Goal: Task Accomplishment & Management: Complete application form

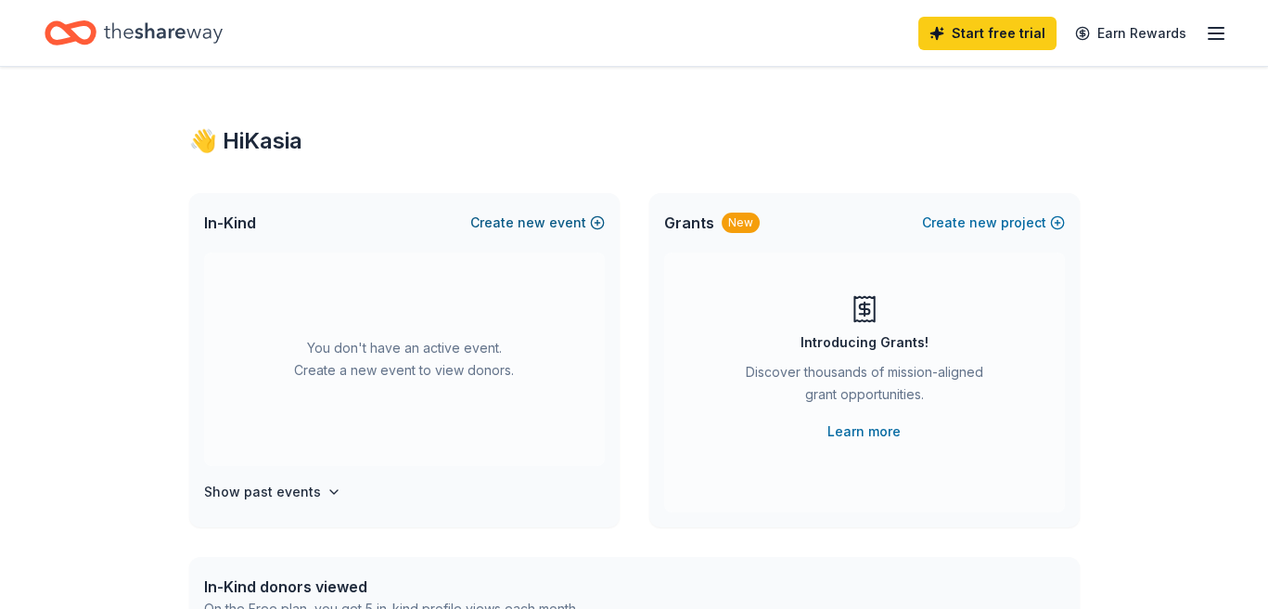
click at [586, 221] on button "Create new event" at bounding box center [537, 223] width 135 height 22
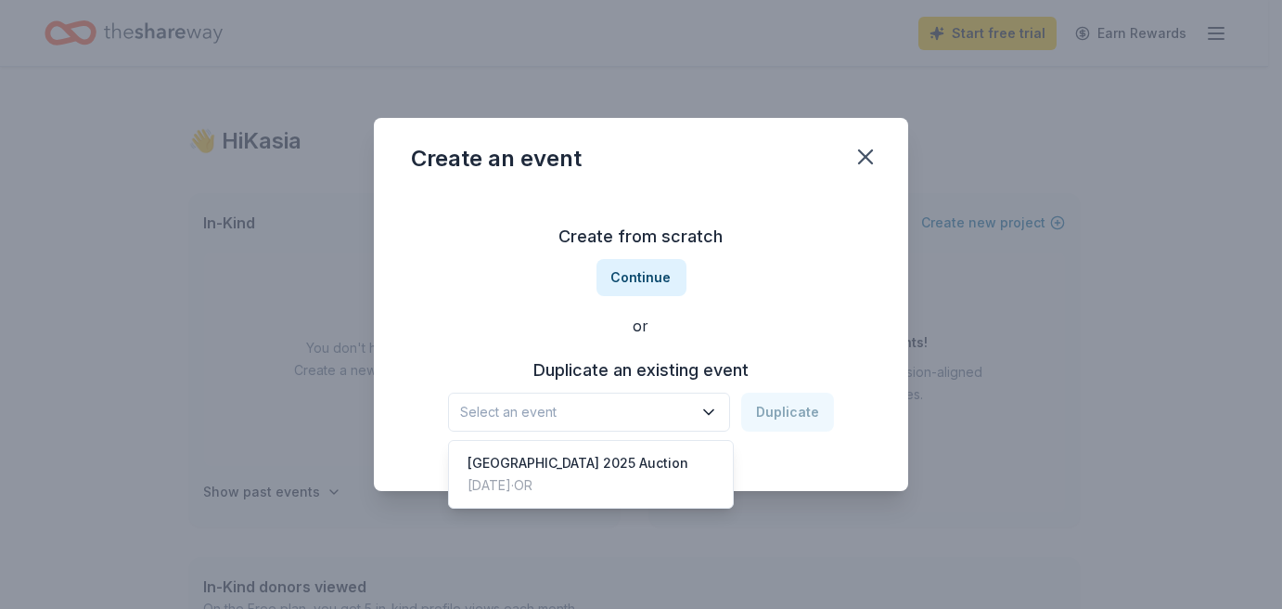
click at [651, 421] on span "Select an event" at bounding box center [576, 412] width 232 height 22
click at [656, 474] on div "May 31, 2025 · OR" at bounding box center [578, 485] width 221 height 22
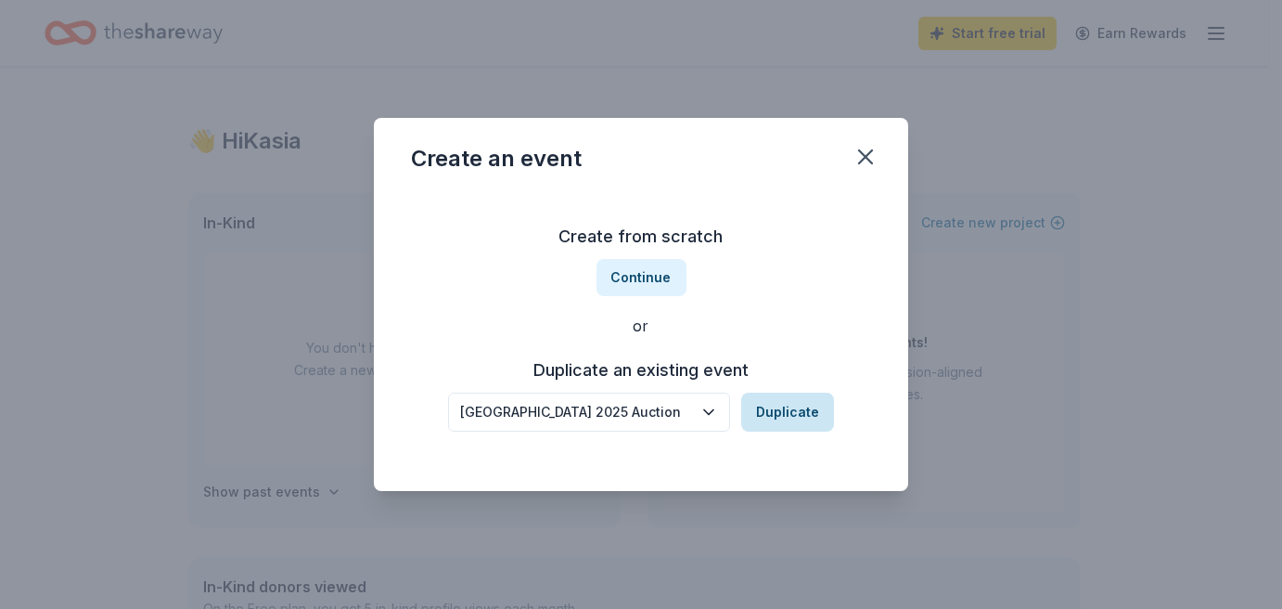
click at [771, 399] on button "Duplicate" at bounding box center [787, 411] width 93 height 39
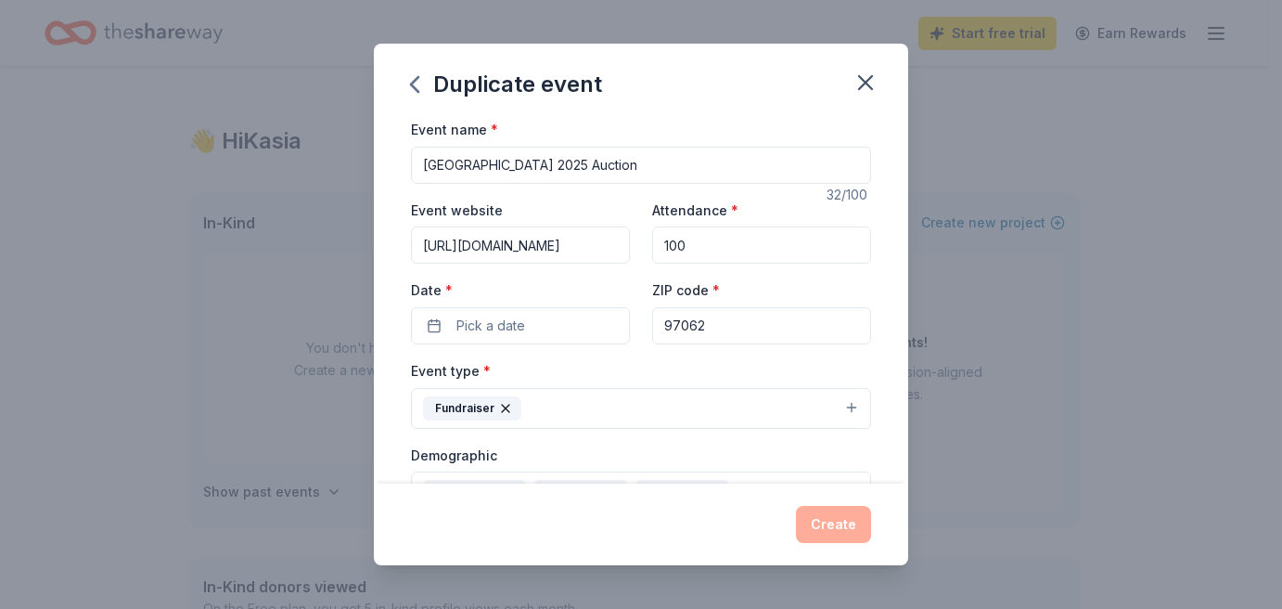
click at [575, 168] on input "Tualatin Elementary 2025 Auction" at bounding box center [641, 165] width 460 height 37
type input "[GEOGRAPHIC_DATA] 2026 School Auction"
click at [587, 257] on input "http://www.tualatinelementarypta.org/2025-auction.html" at bounding box center [520, 244] width 219 height 37
type input "http://www.tualatinelementarypta.org/"
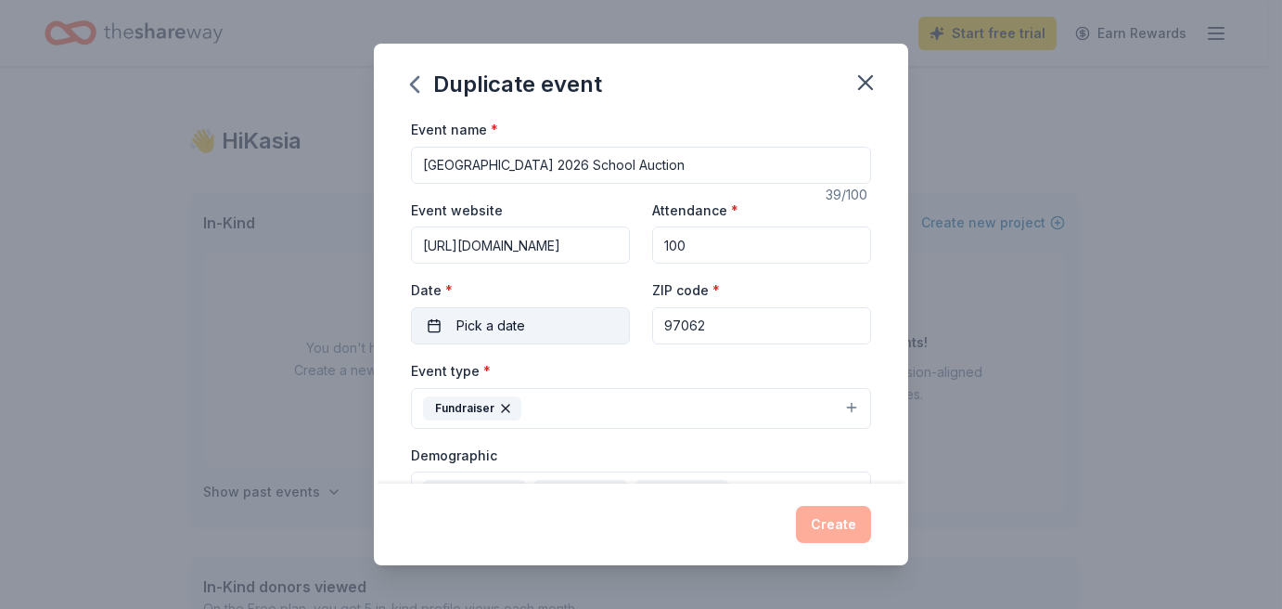
click at [519, 328] on span "Pick a date" at bounding box center [490, 325] width 69 height 22
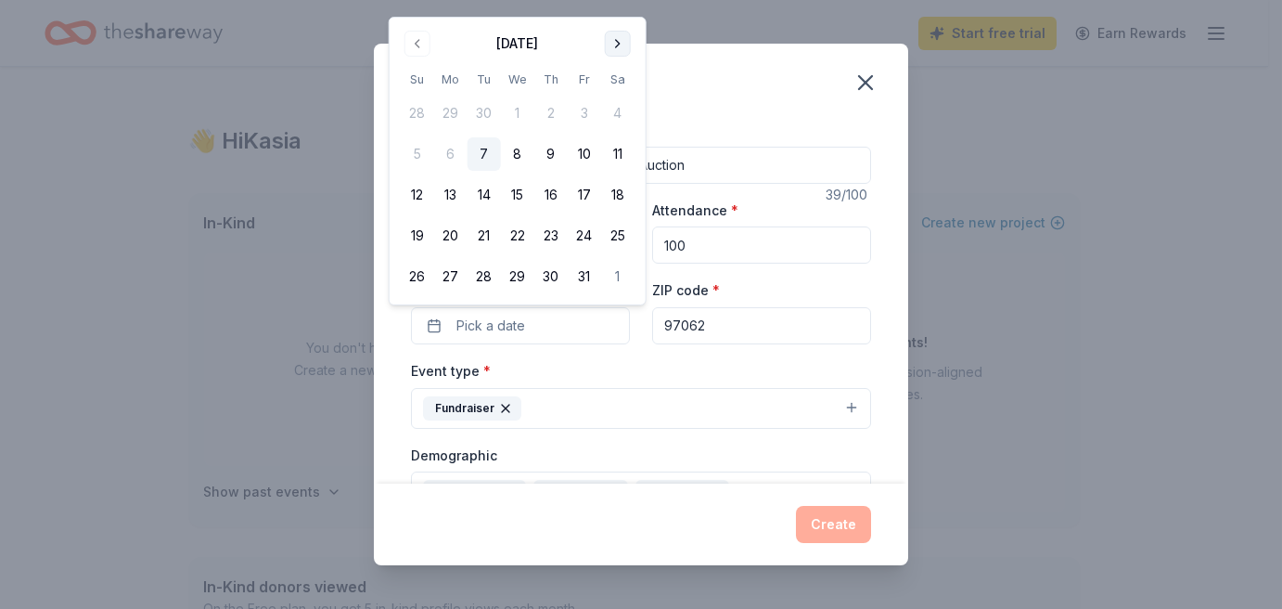
click at [614, 38] on button "Go to next month" at bounding box center [618, 44] width 26 height 26
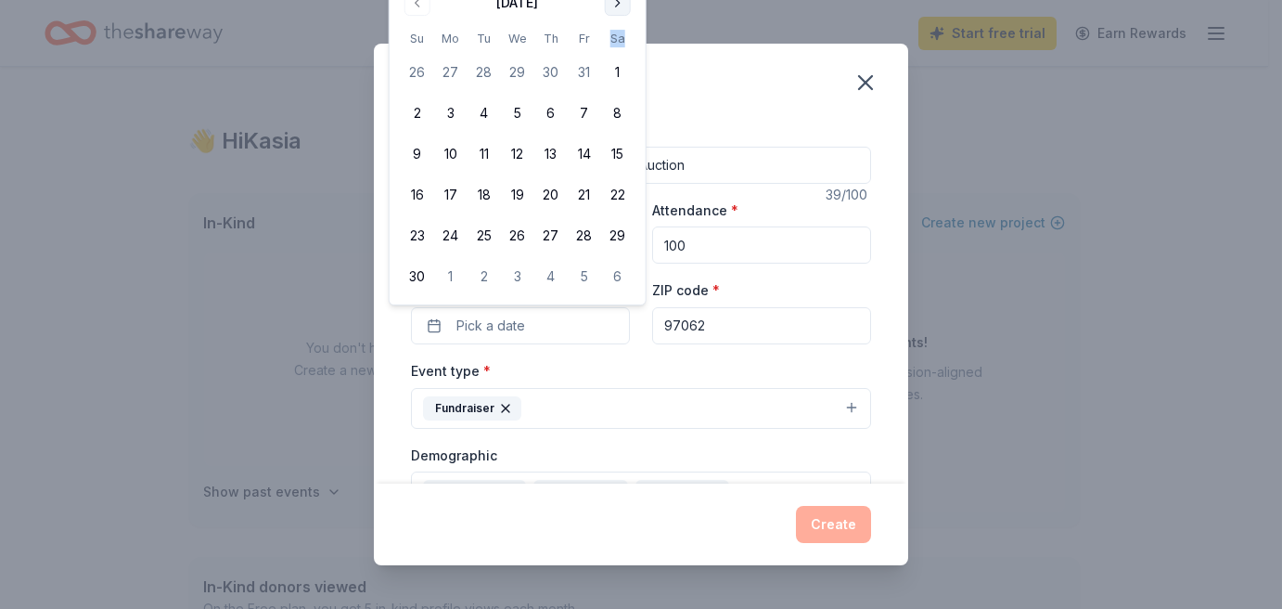
click at [614, 38] on th "Sa" at bounding box center [617, 38] width 33 height 19
click at [610, 5] on button "Go to next month" at bounding box center [618, 3] width 26 height 26
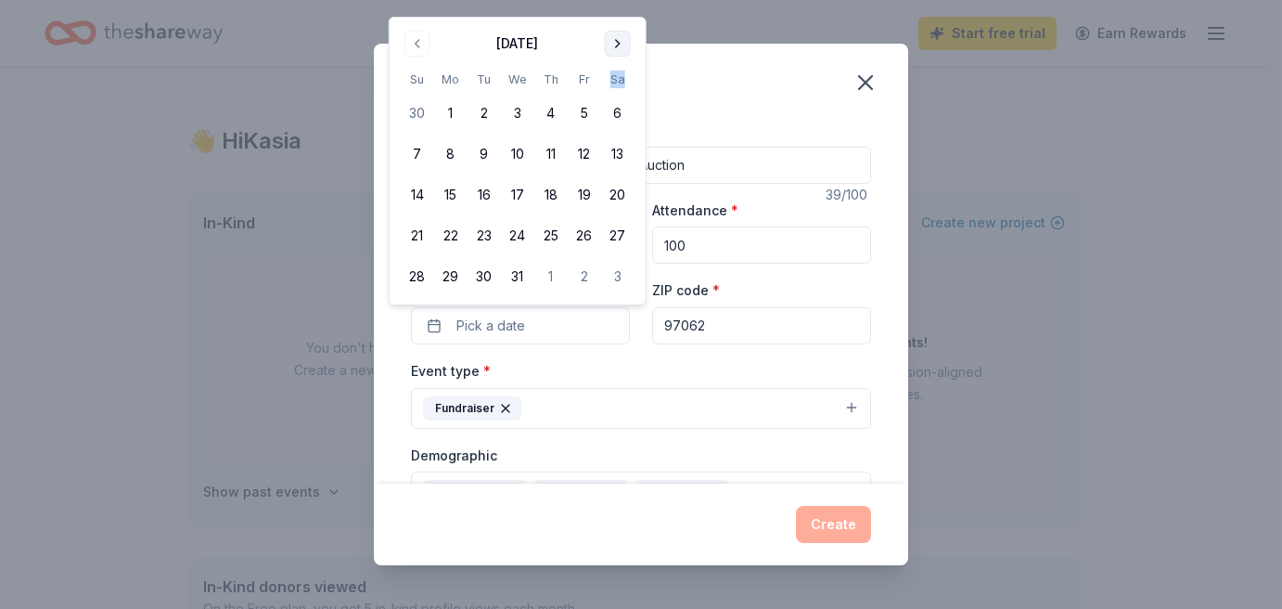
click at [610, 44] on button "Go to next month" at bounding box center [618, 44] width 26 height 26
click at [613, 44] on button "Go to next month" at bounding box center [618, 44] width 26 height 26
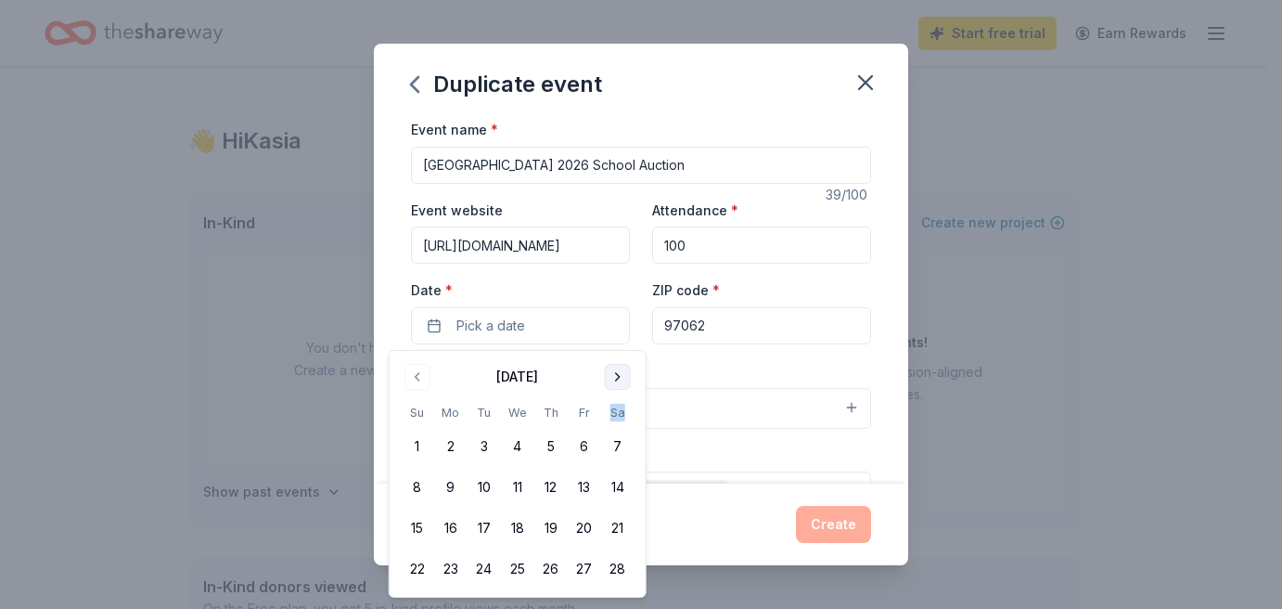
click at [619, 375] on button "Go to next month" at bounding box center [618, 377] width 26 height 26
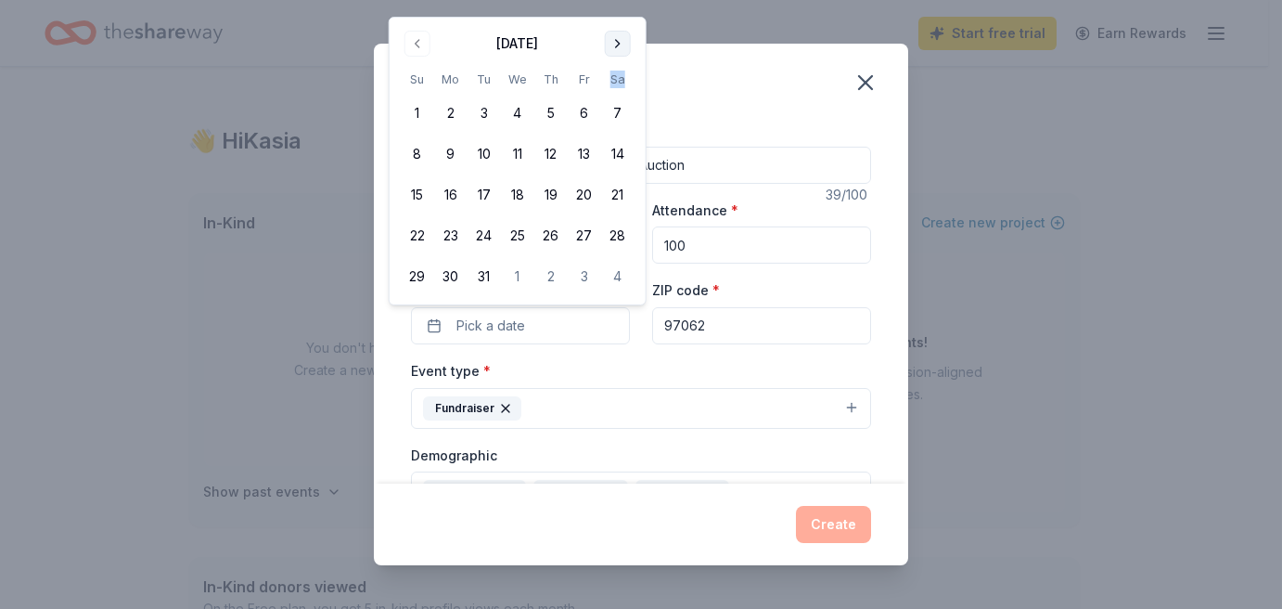
click at [618, 45] on button "Go to next month" at bounding box center [618, 44] width 26 height 26
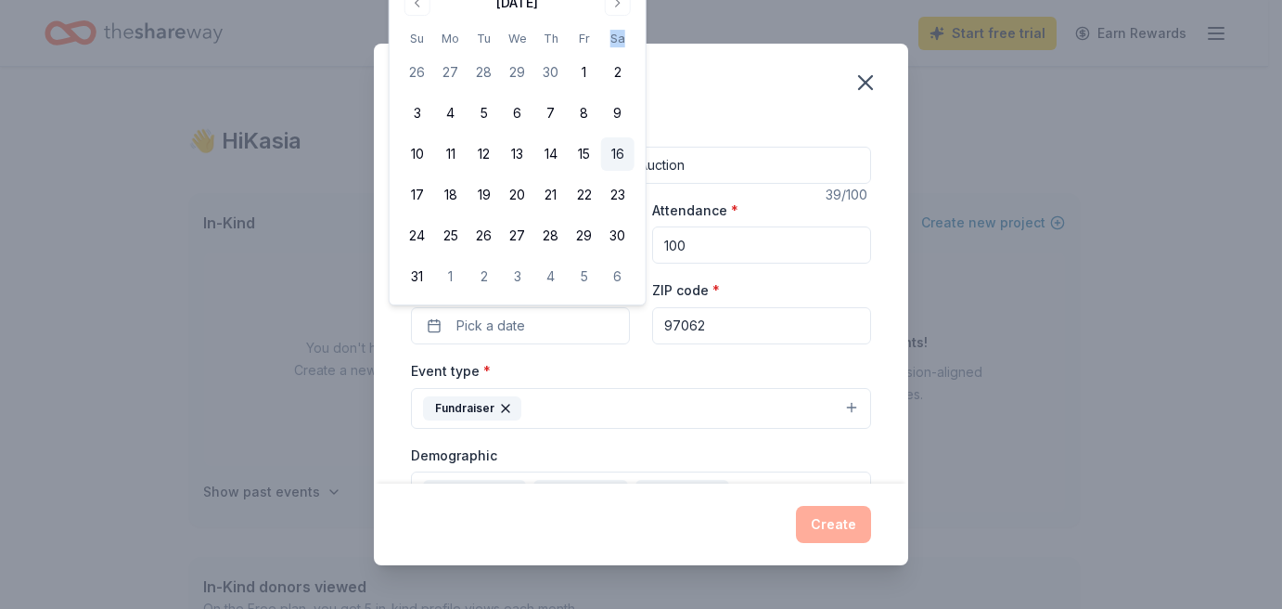
click at [622, 152] on button "16" at bounding box center [617, 153] width 33 height 33
click at [712, 372] on div "Event type * Fundraiser" at bounding box center [641, 394] width 460 height 70
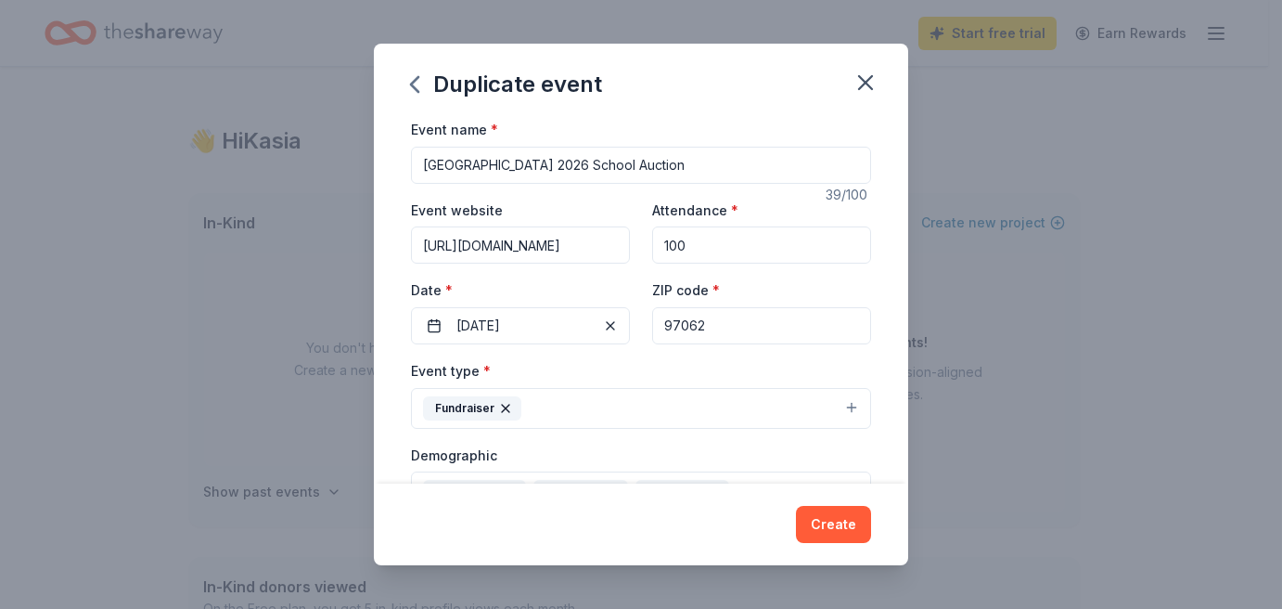
scroll to position [93, 0]
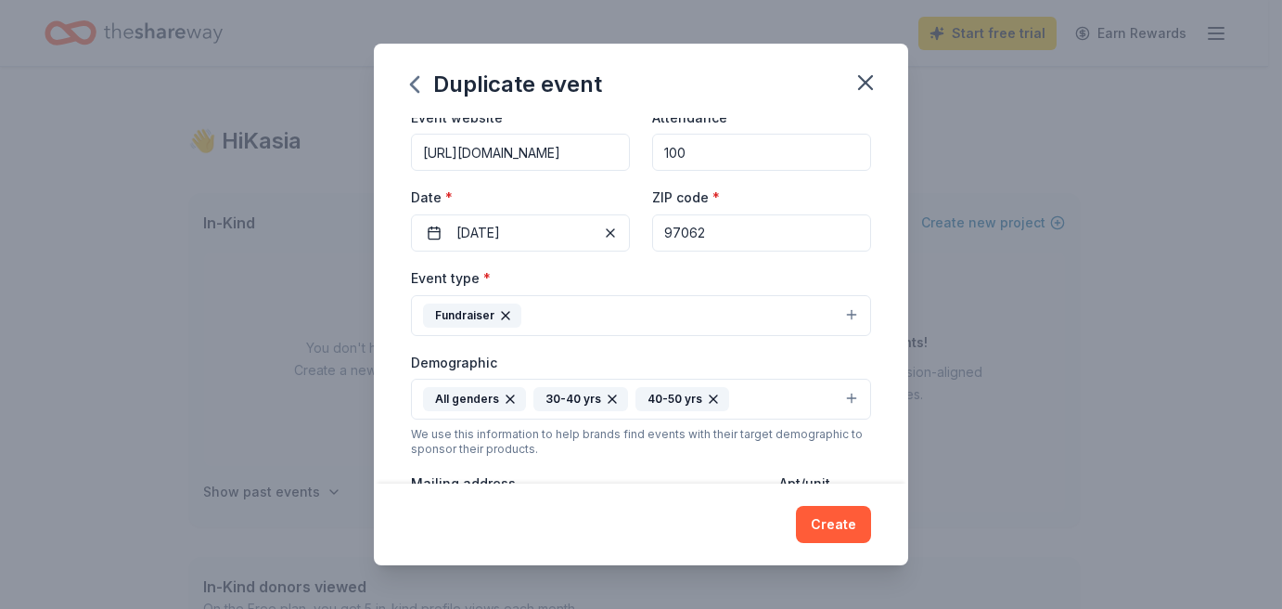
click at [732, 317] on button "Fundraiser" at bounding box center [641, 315] width 460 height 41
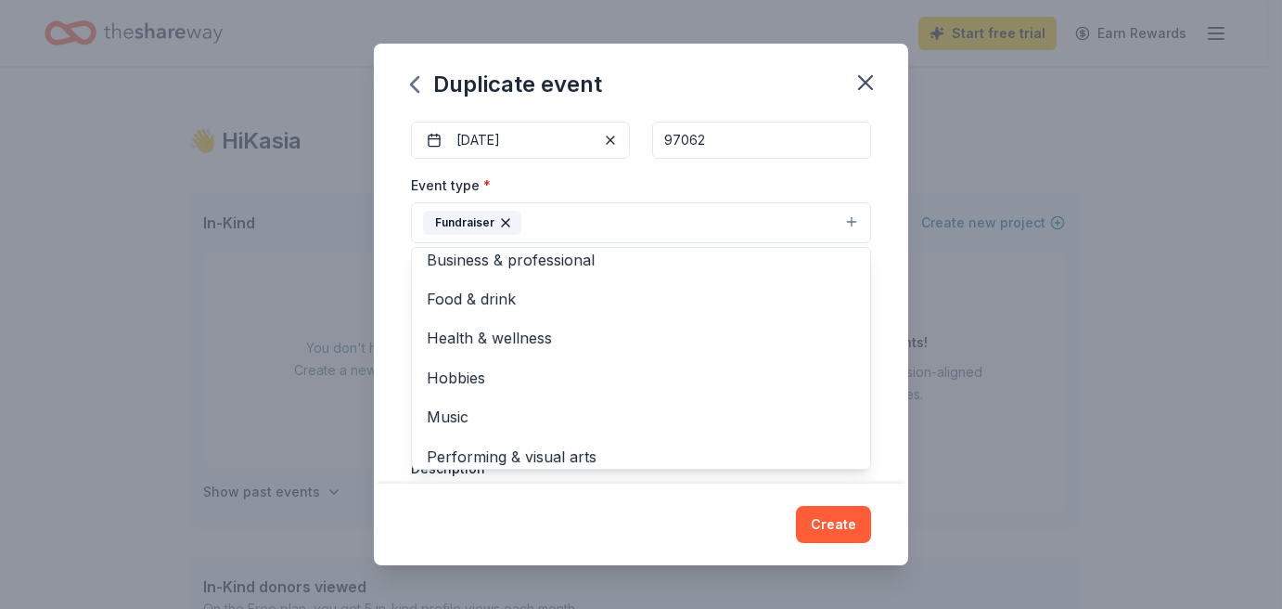
scroll to position [21, 0]
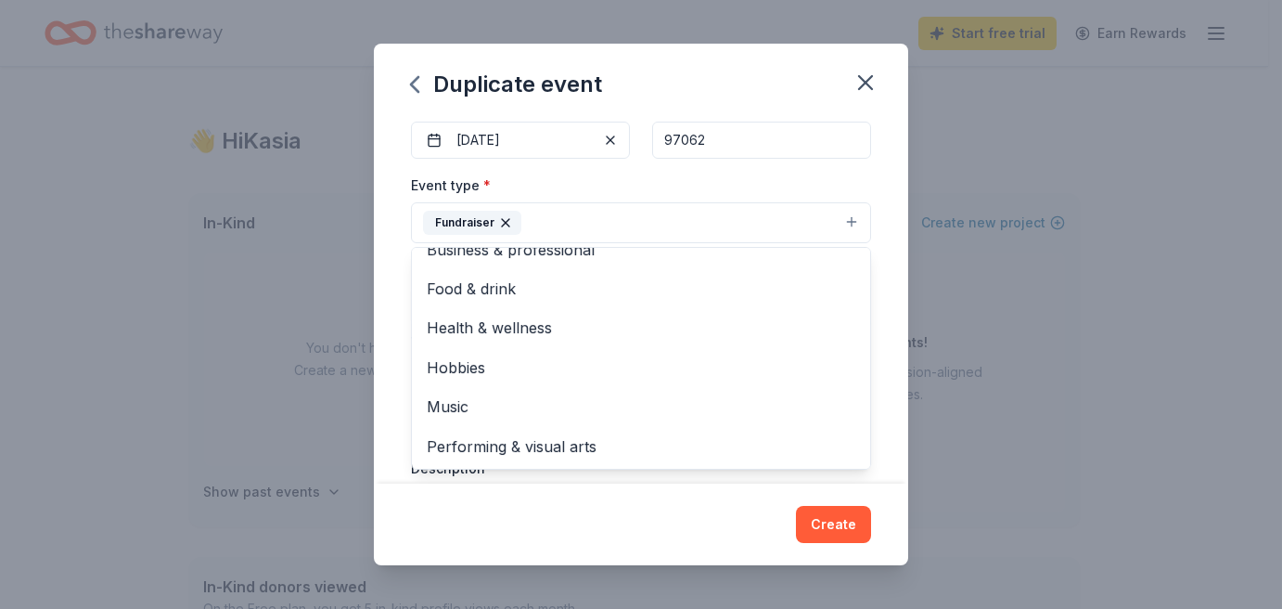
click at [879, 322] on div "Event name * Tualatin Elementary 2026 School Auction 39 /100 Event website http…" at bounding box center [641, 301] width 534 height 366
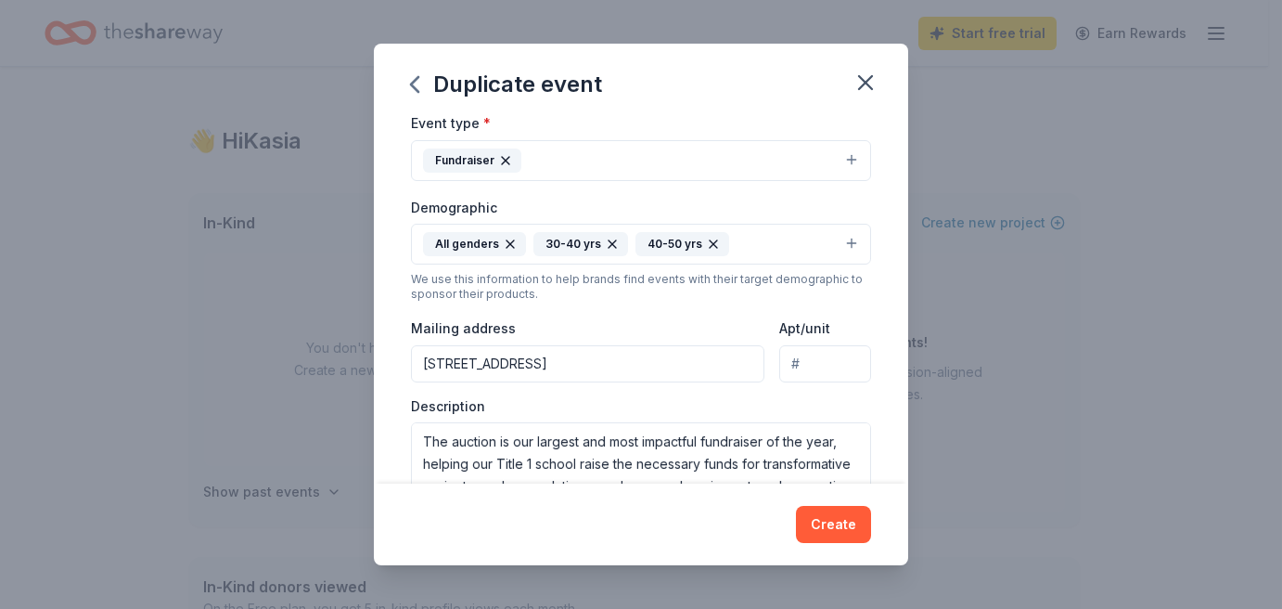
scroll to position [278, 0]
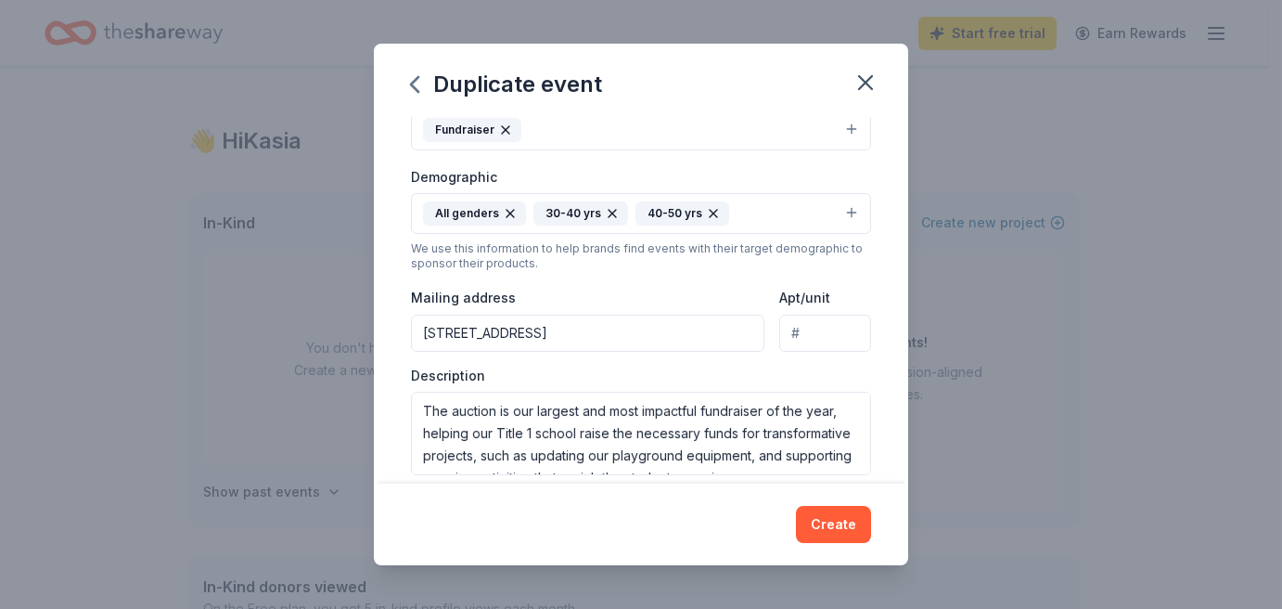
click at [837, 212] on button "All genders 30-40 yrs 40-50 yrs" at bounding box center [641, 213] width 460 height 41
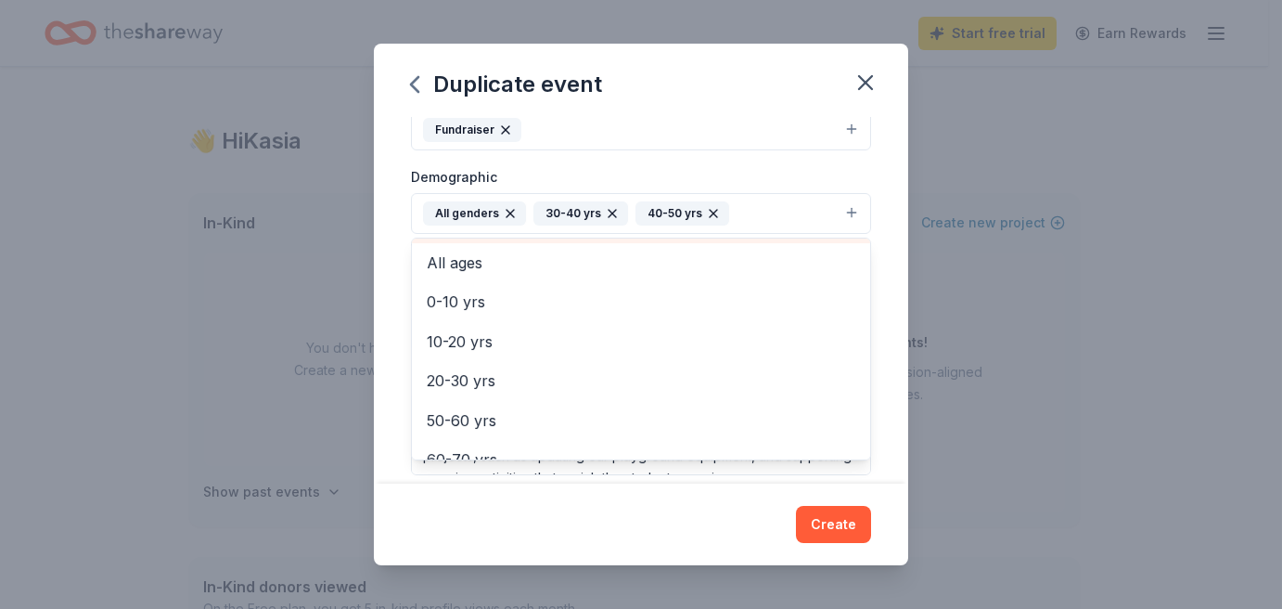
scroll to position [178, 0]
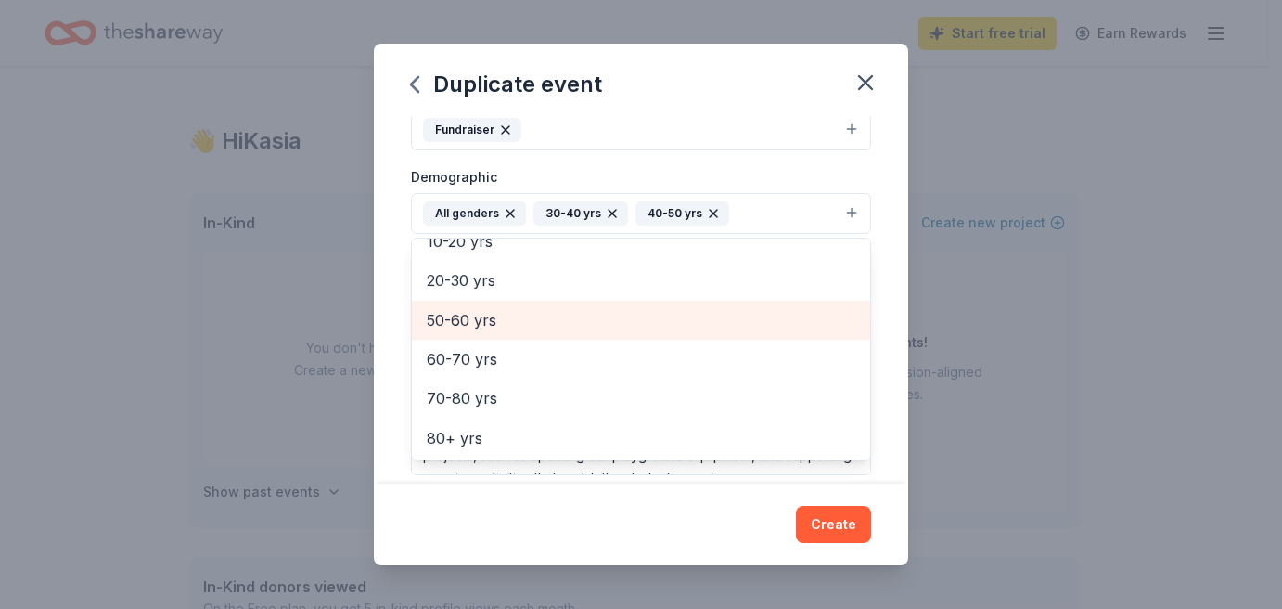
click at [656, 326] on span "50-60 yrs" at bounding box center [641, 320] width 429 height 24
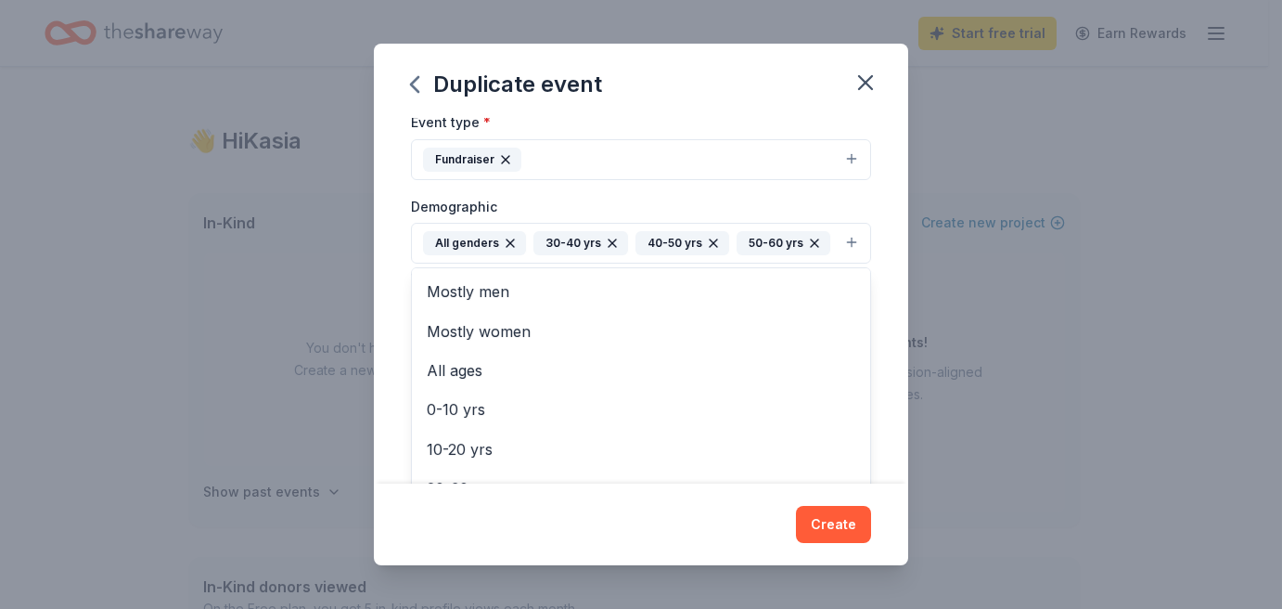
scroll to position [278, 0]
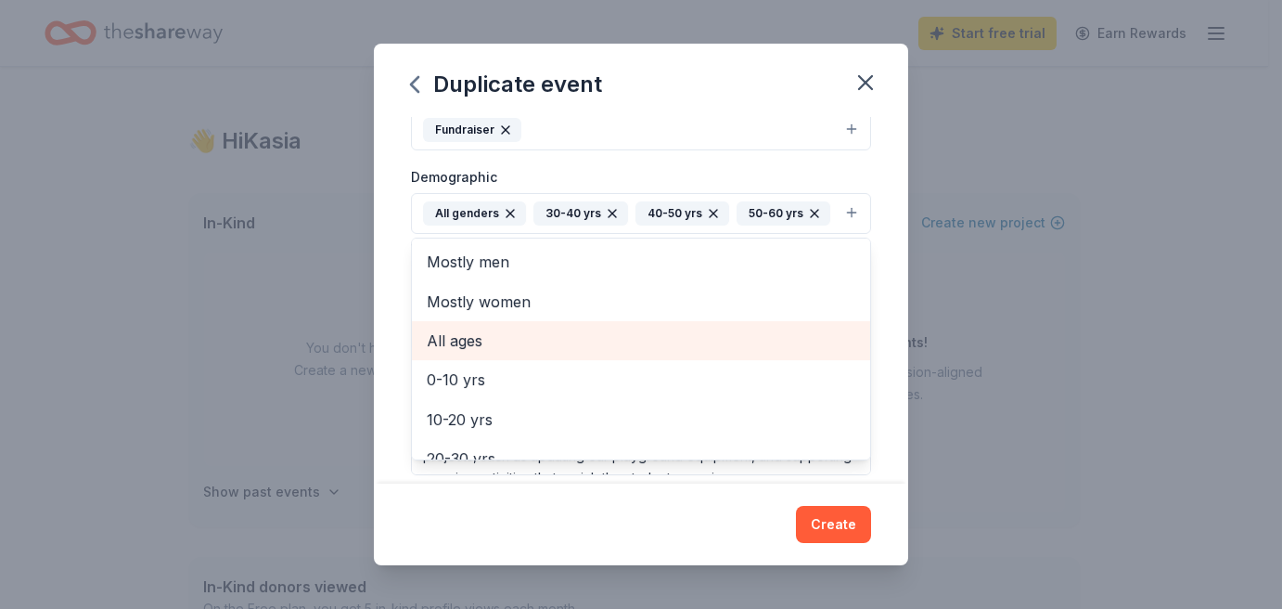
click at [503, 347] on span "All ages" at bounding box center [641, 340] width 429 height 24
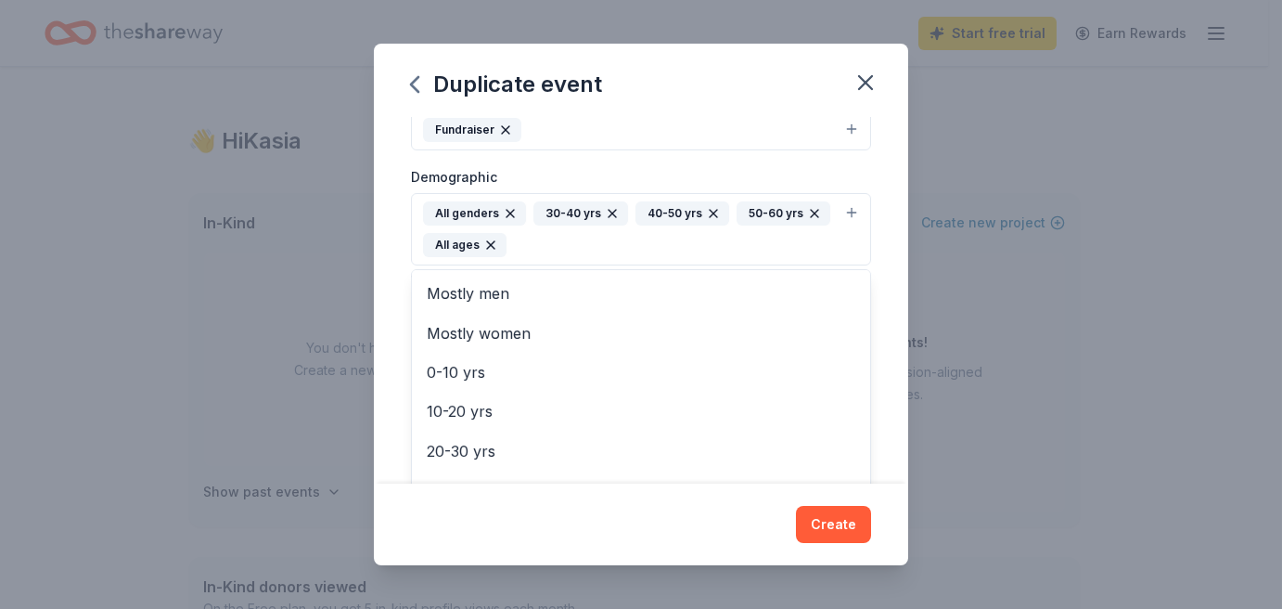
click at [490, 245] on icon "button" at bounding box center [490, 244] width 15 height 15
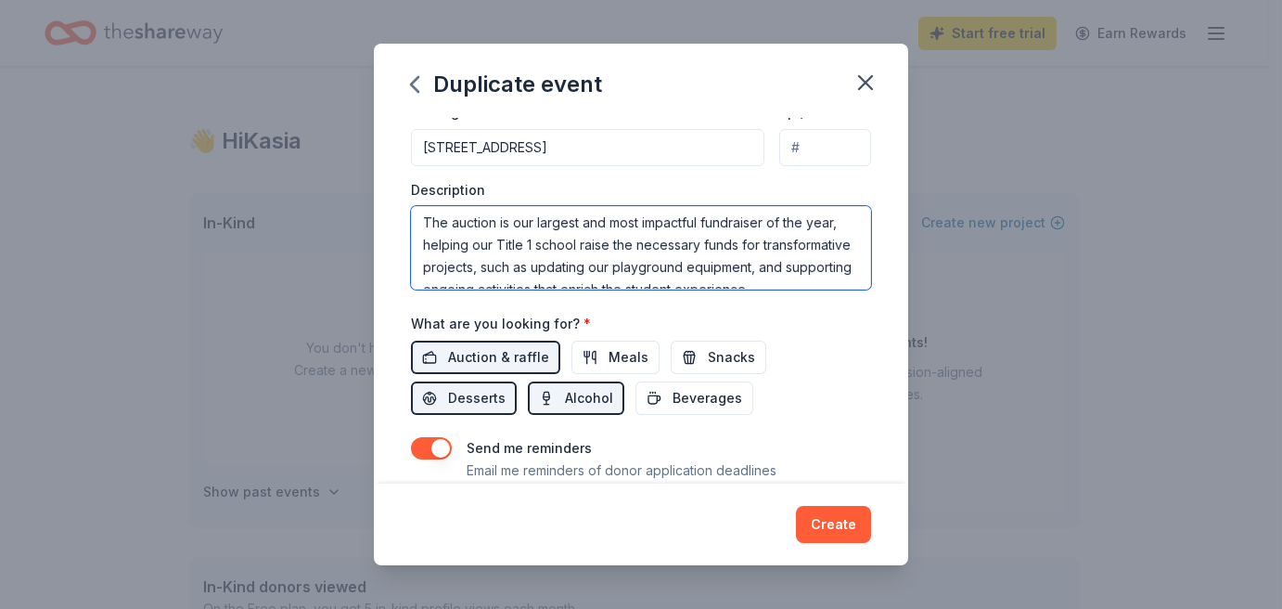
scroll to position [40, 0]
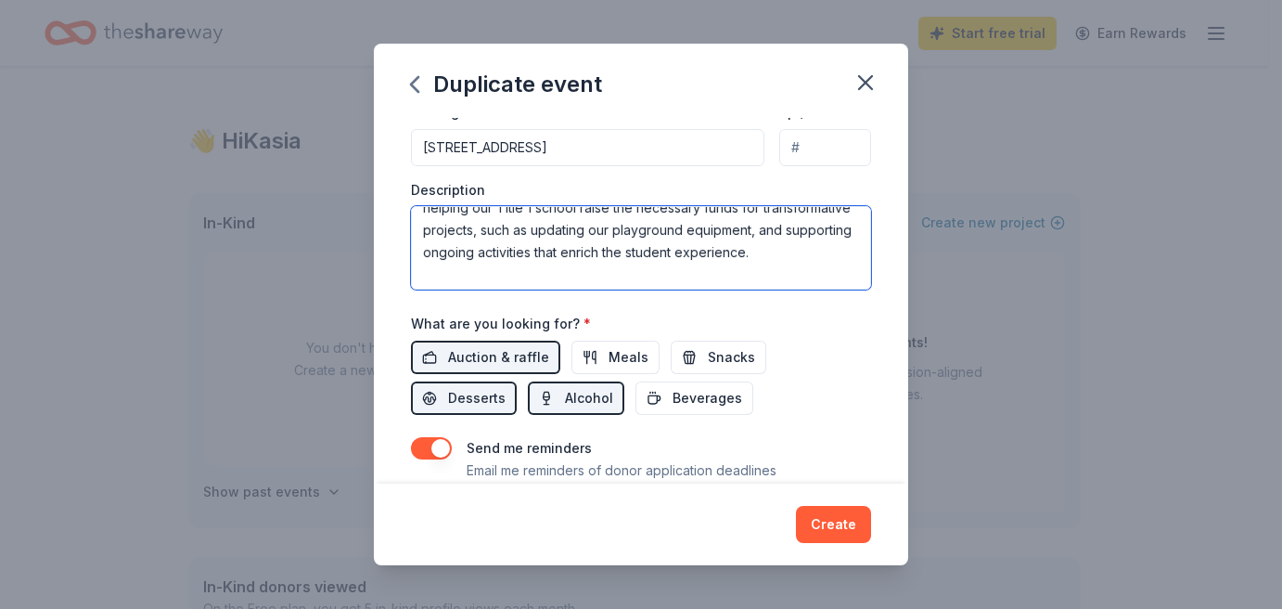
click at [488, 256] on textarea "The auction is our largest and most impactful fundraiser of the year, helping o…" at bounding box center [641, 247] width 460 height 83
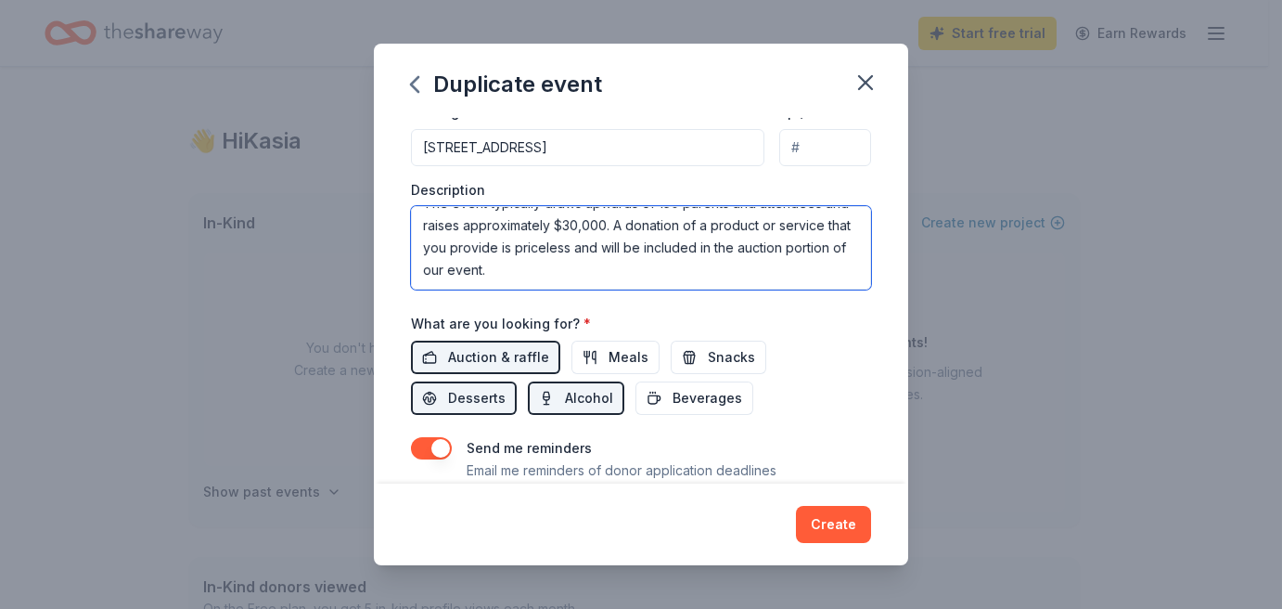
scroll to position [155, 0]
click at [735, 274] on textarea "The auction is our largest and most impactful fundraiser of the year, helping o…" at bounding box center [641, 247] width 460 height 83
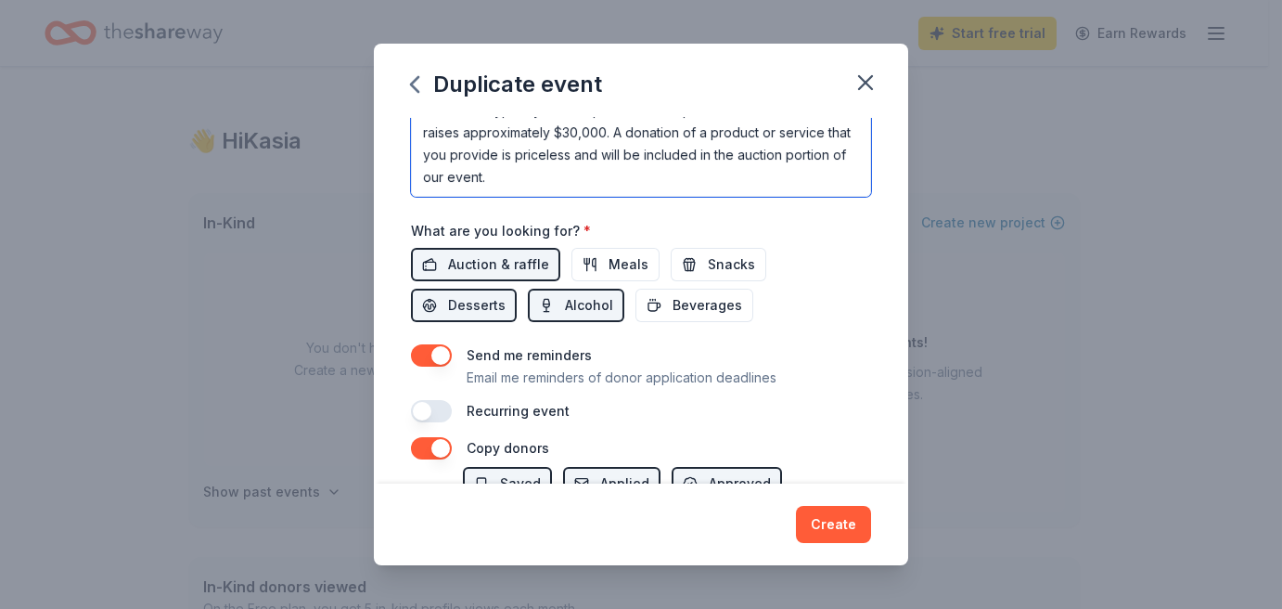
scroll to position [649, 0]
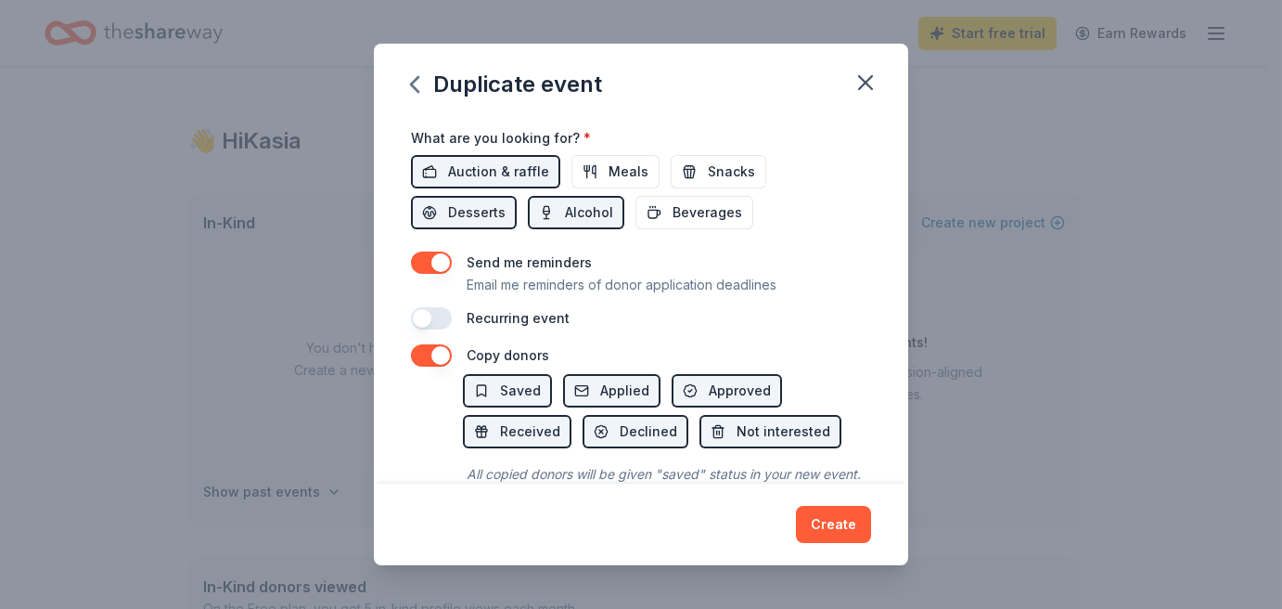
type textarea "The auction is our largest and most impactful fundraiser of the year, helping o…"
click at [426, 314] on button "button" at bounding box center [431, 318] width 41 height 22
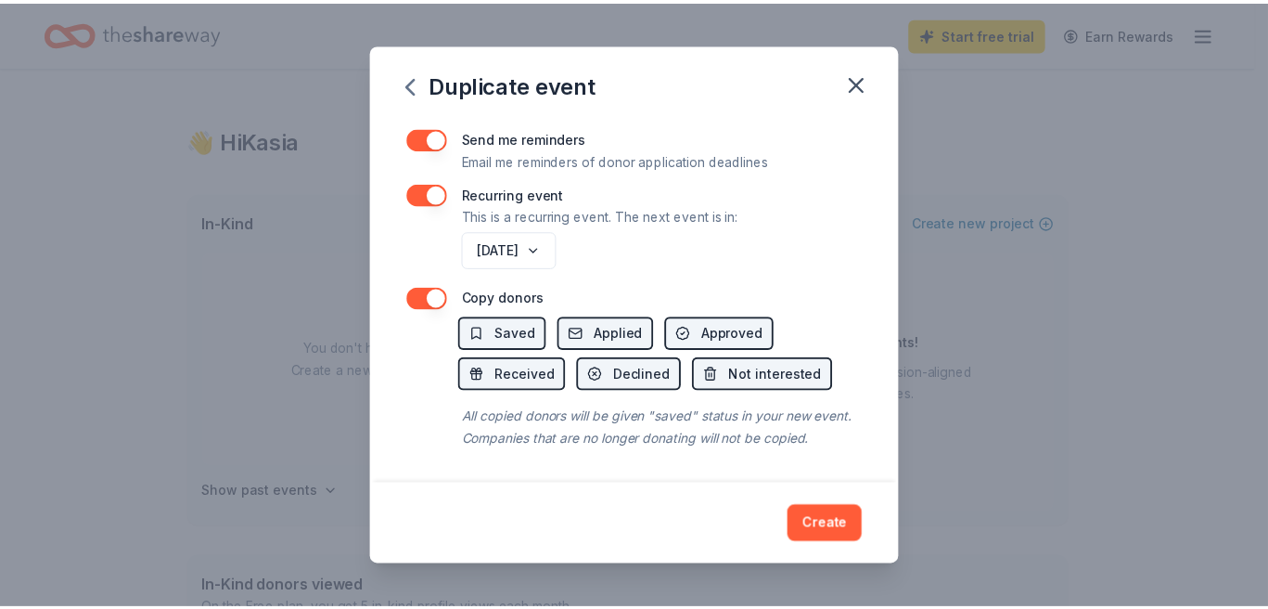
scroll to position [796, 0]
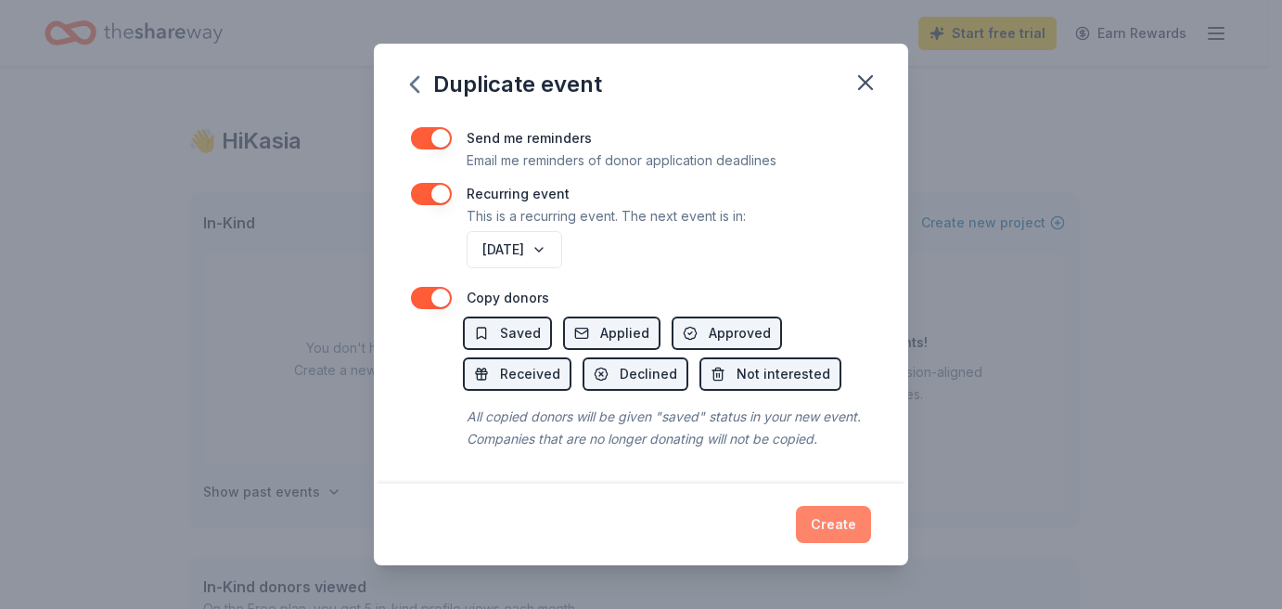
click at [853, 522] on button "Create" at bounding box center [833, 524] width 75 height 37
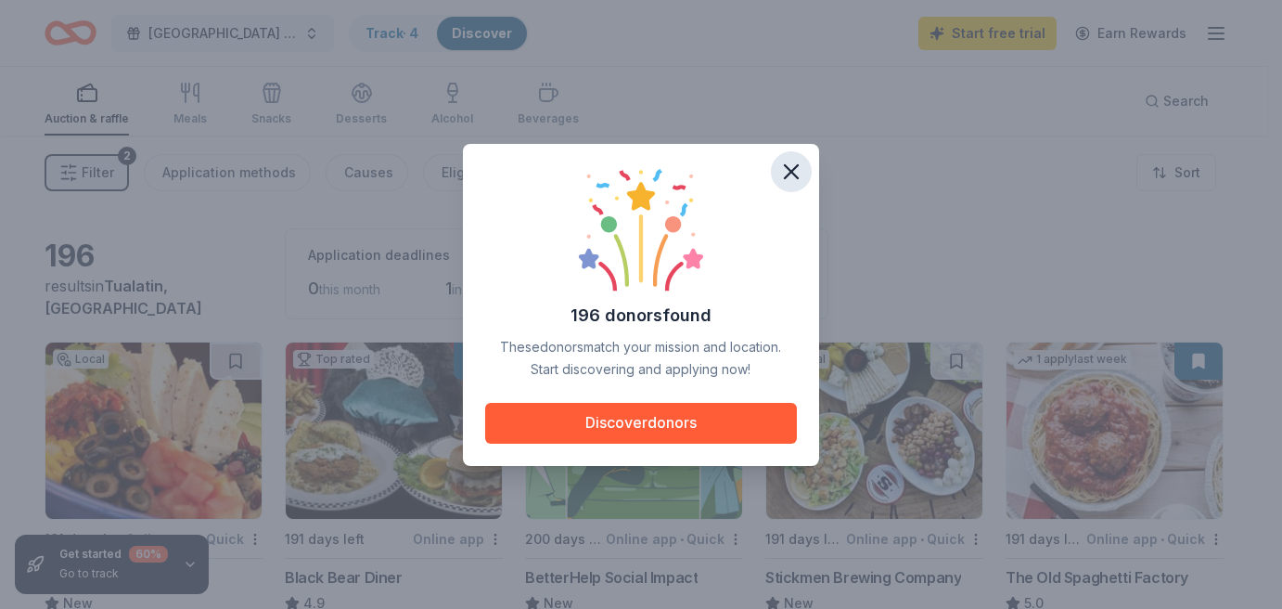
click at [798, 168] on icon "button" at bounding box center [791, 172] width 26 height 26
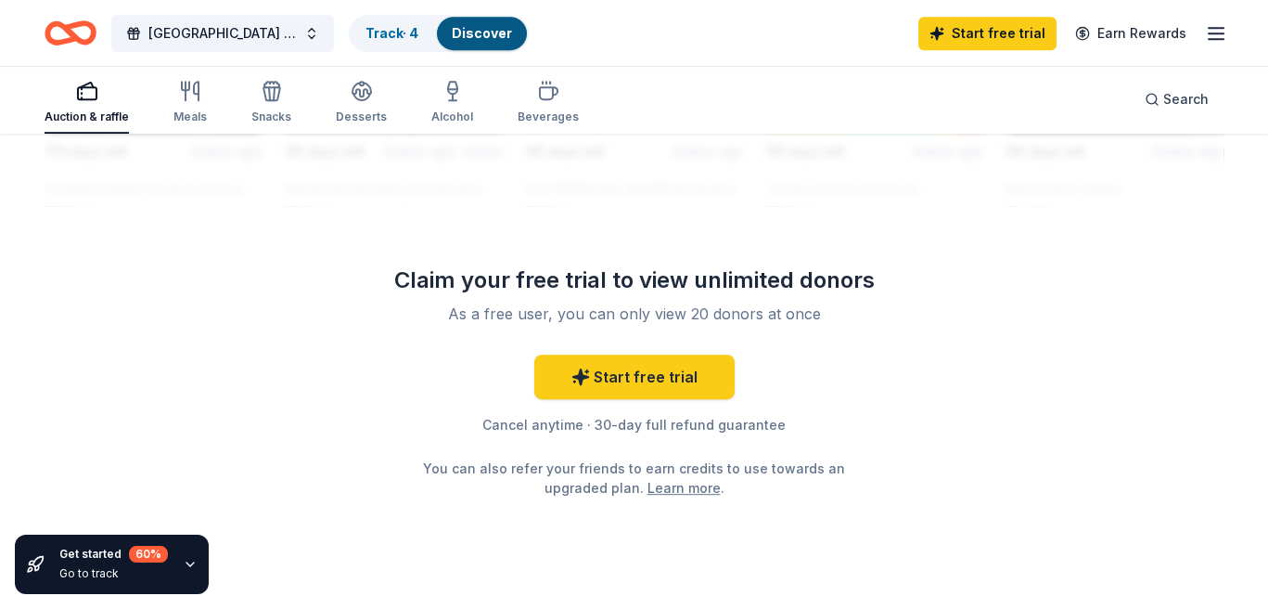
scroll to position [1905, 0]
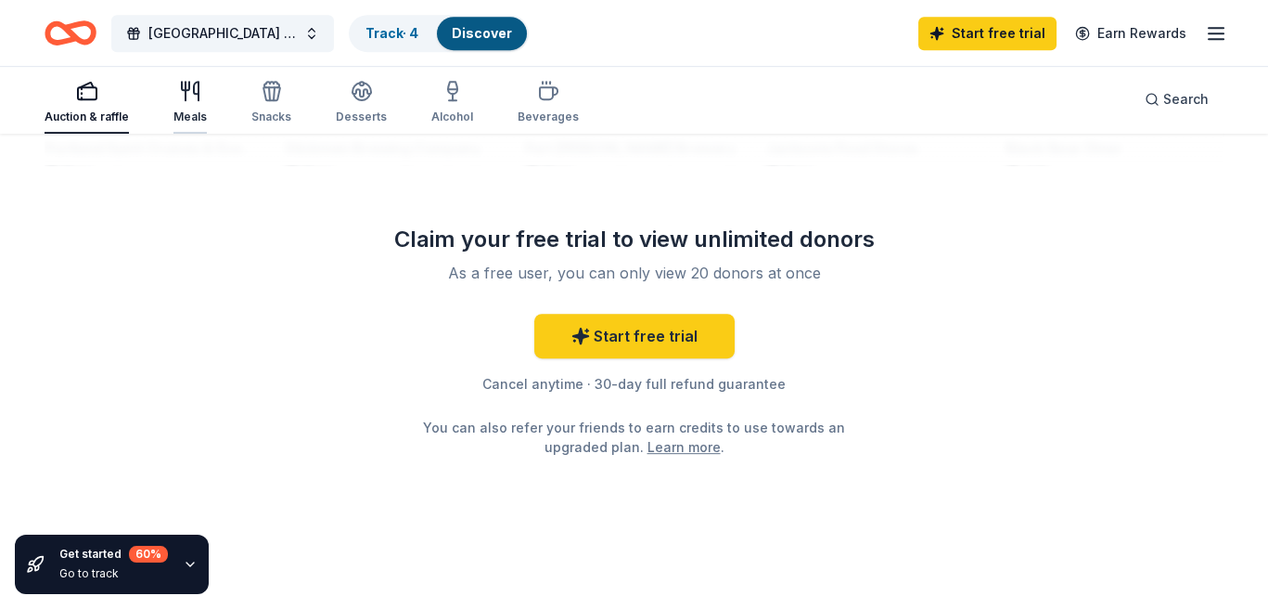
click at [184, 102] on div "Meals" at bounding box center [189, 102] width 33 height 45
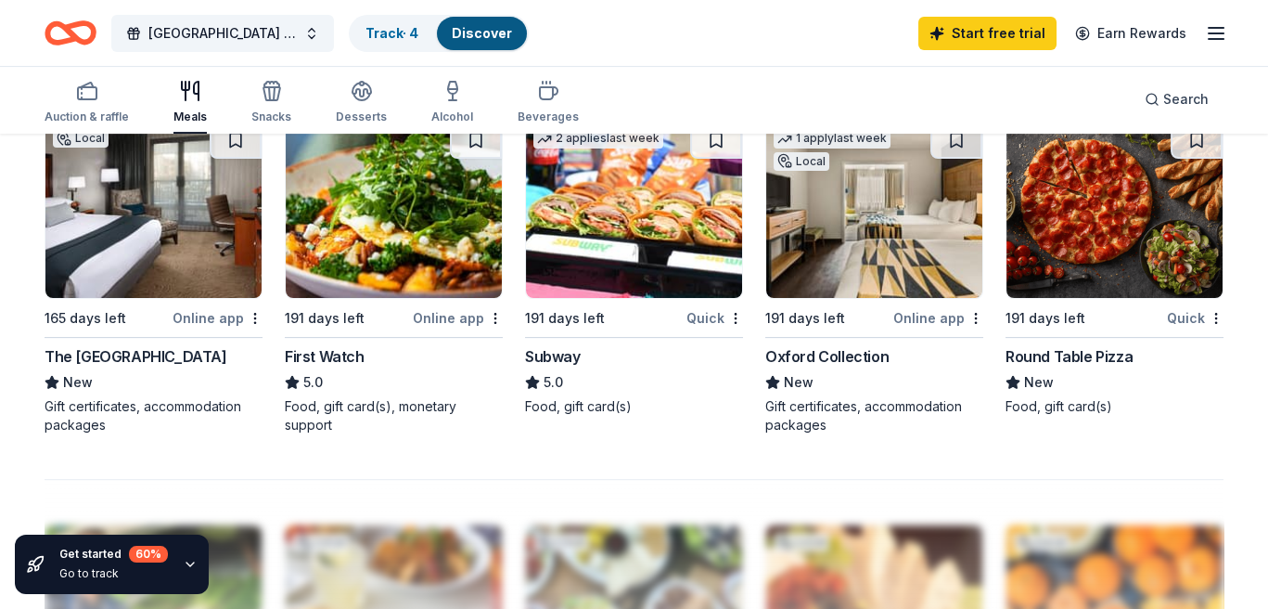
scroll to position [1299, 0]
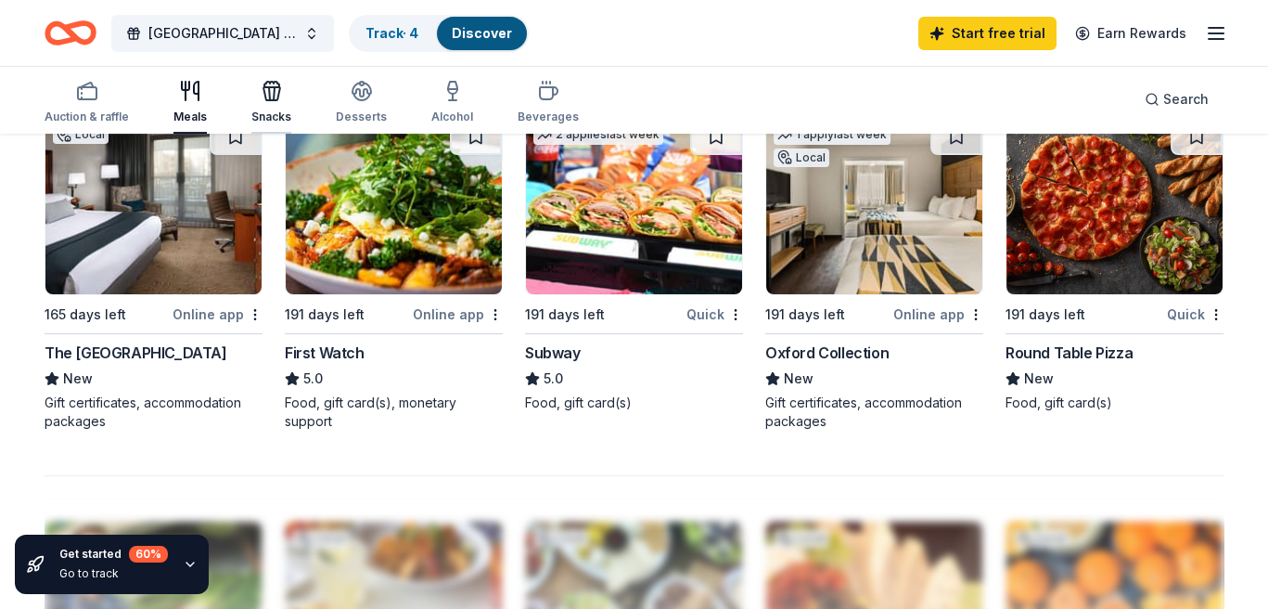
click at [261, 102] on div "Snacks" at bounding box center [271, 102] width 40 height 45
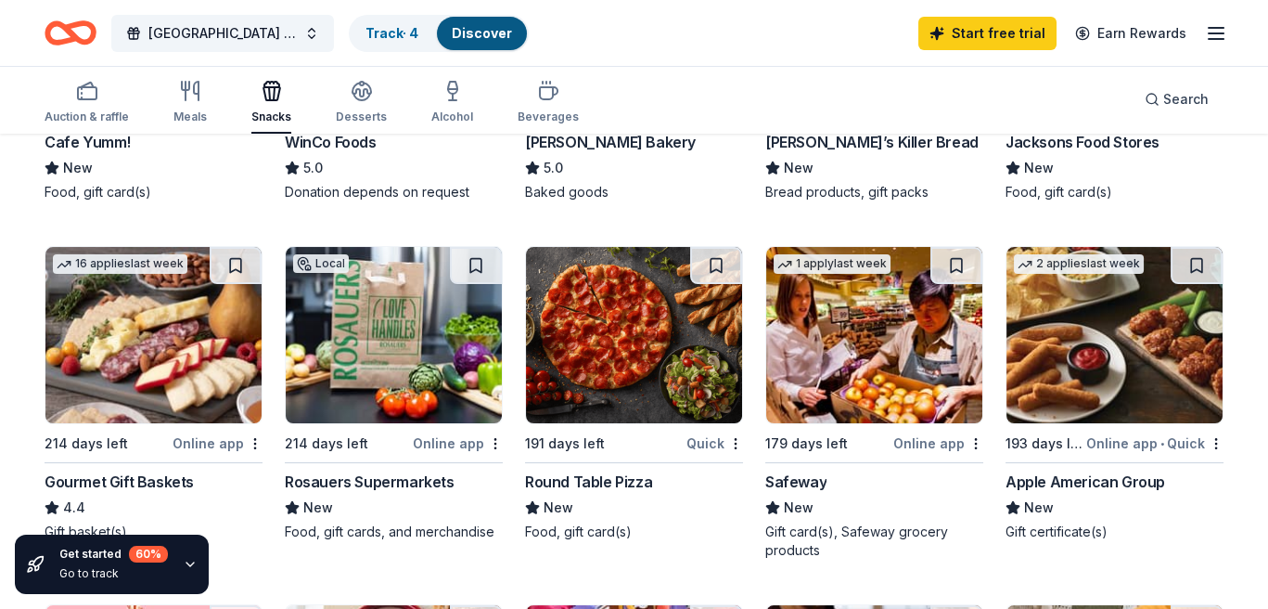
scroll to position [464, 0]
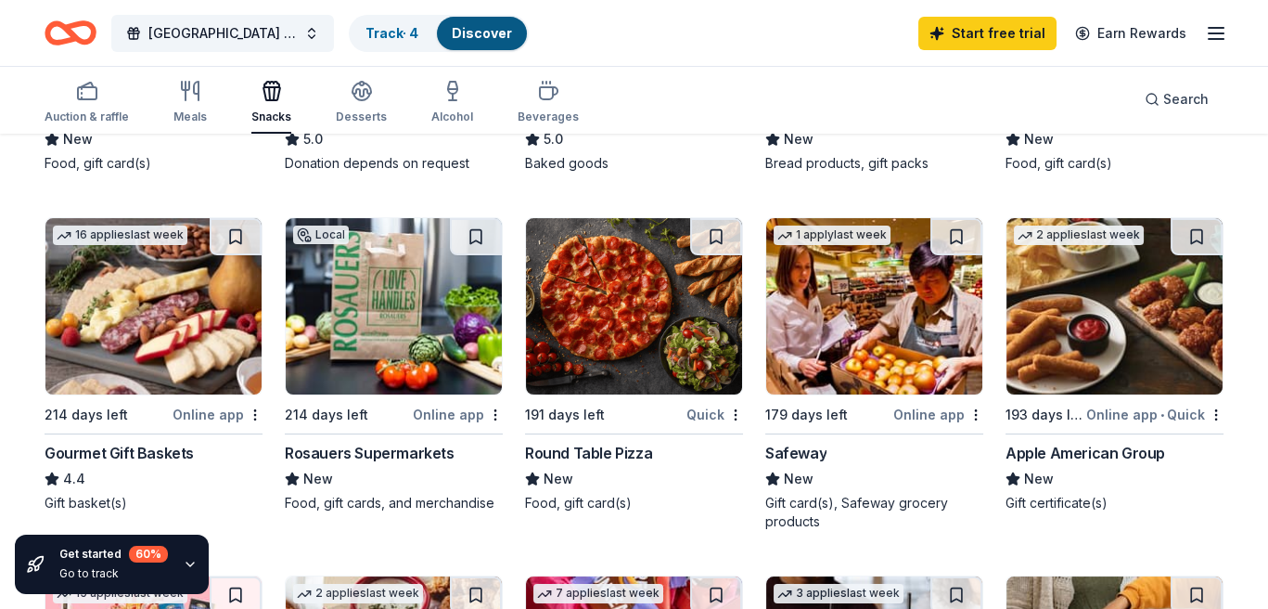
drag, startPoint x: 277, startPoint y: 449, endPoint x: 382, endPoint y: 454, distance: 104.9
click at [382, 454] on div "Local 191 days left Online app • Quick Cafe Yumm! New Food, gift card(s) 193 da…" at bounding box center [634, 562] width 1179 height 1369
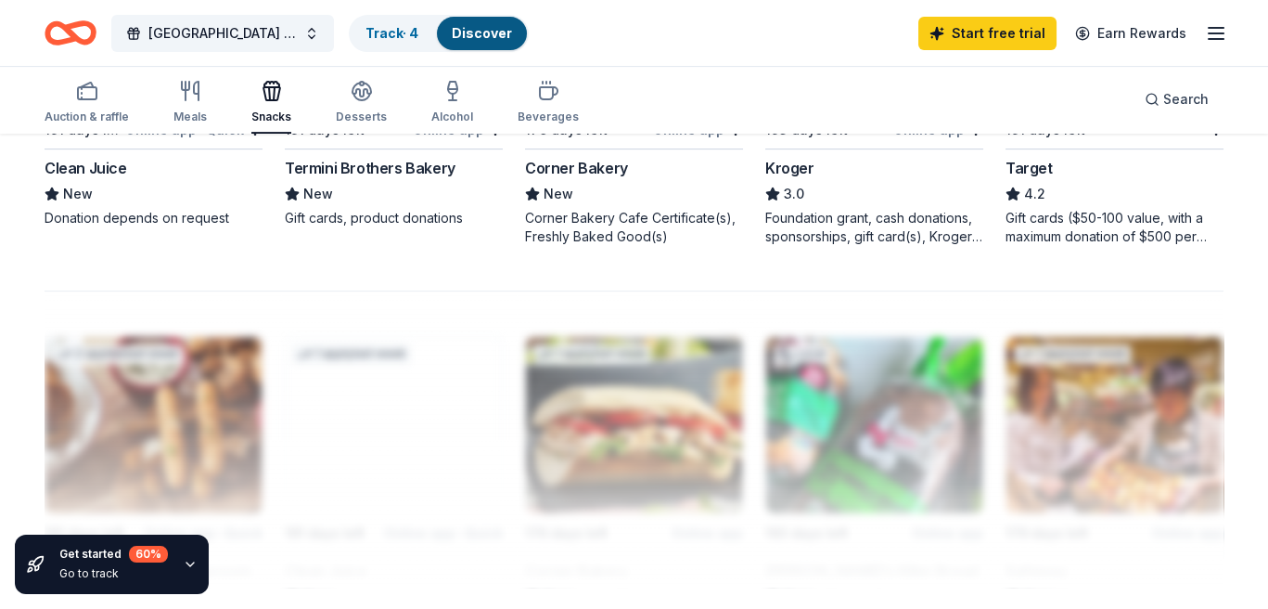
scroll to position [1484, 0]
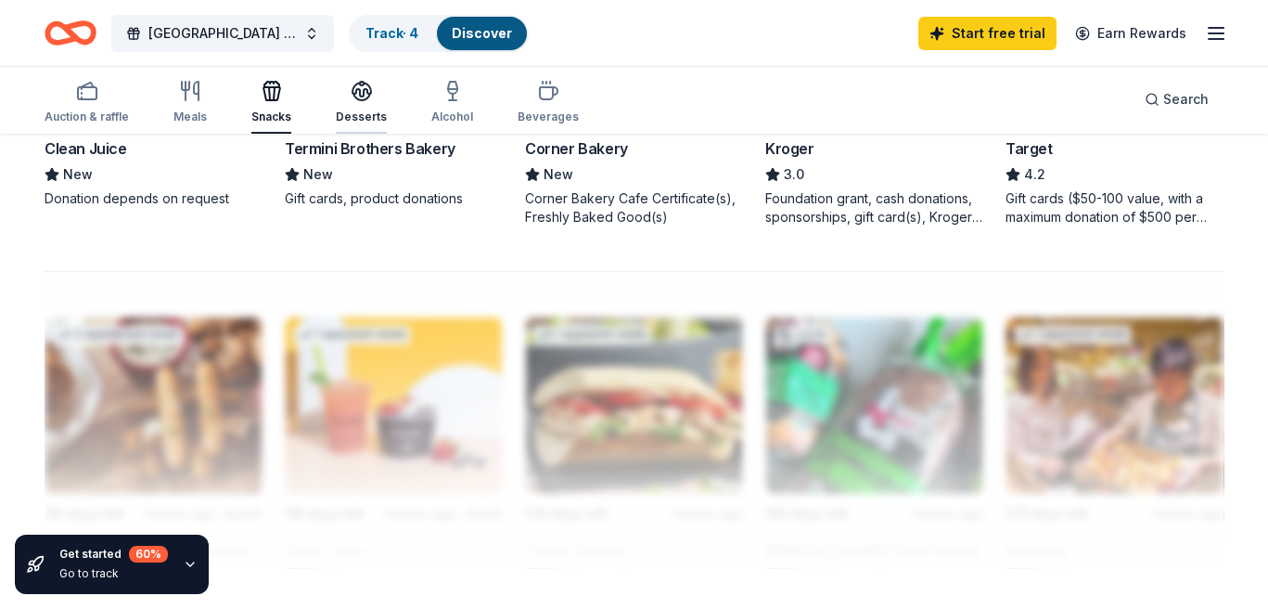
click at [347, 109] on div "Desserts" at bounding box center [361, 116] width 51 height 15
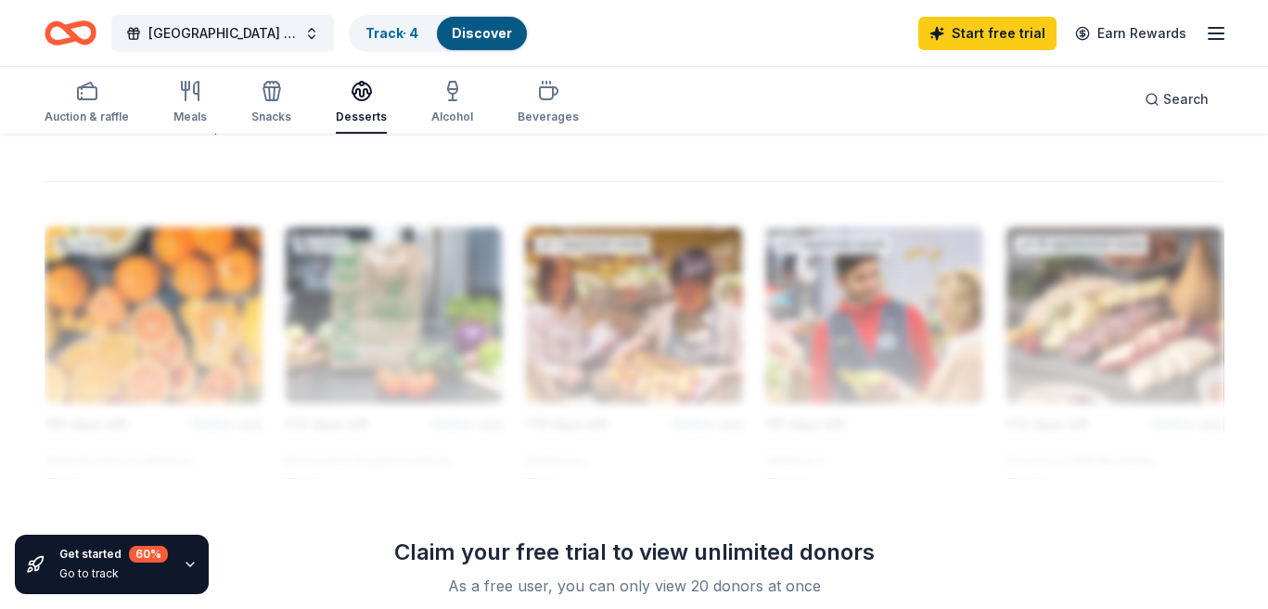
scroll to position [1577, 0]
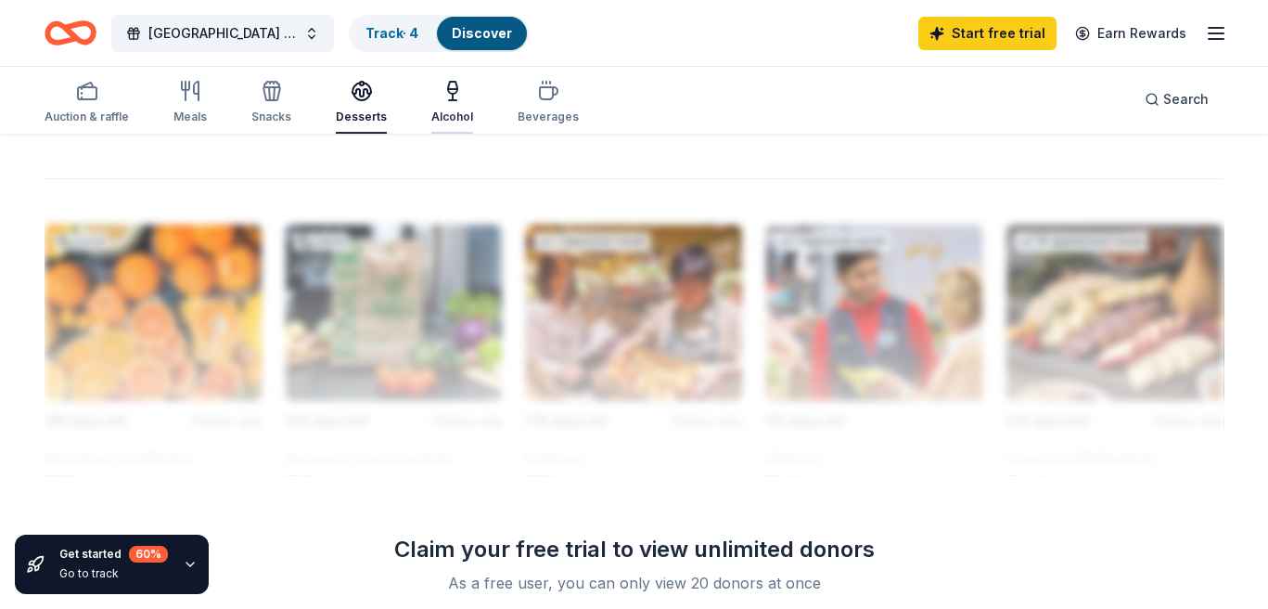
click at [447, 122] on div "Alcohol" at bounding box center [452, 116] width 42 height 15
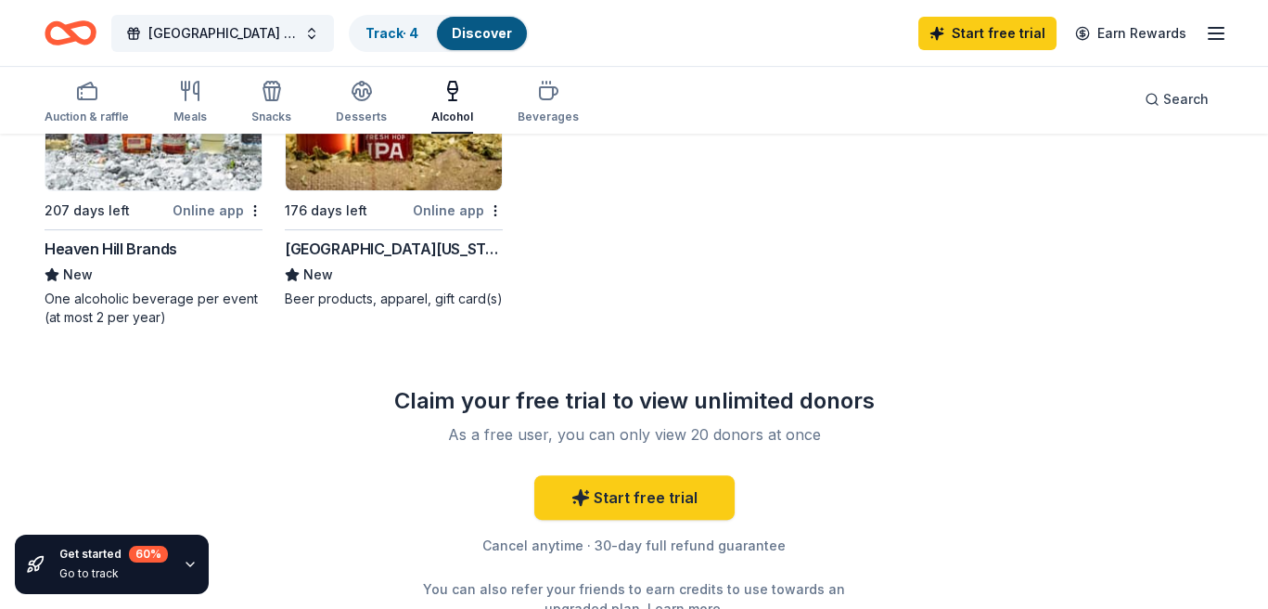
scroll to position [1392, 0]
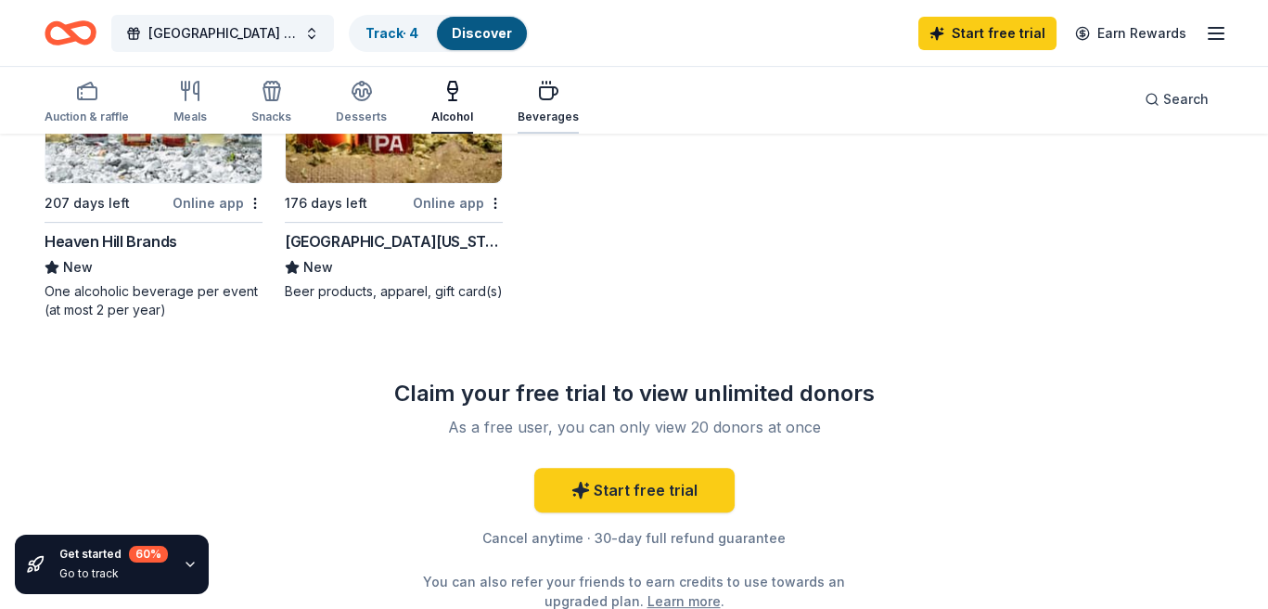
click at [518, 102] on div "Beverages" at bounding box center [548, 102] width 61 height 45
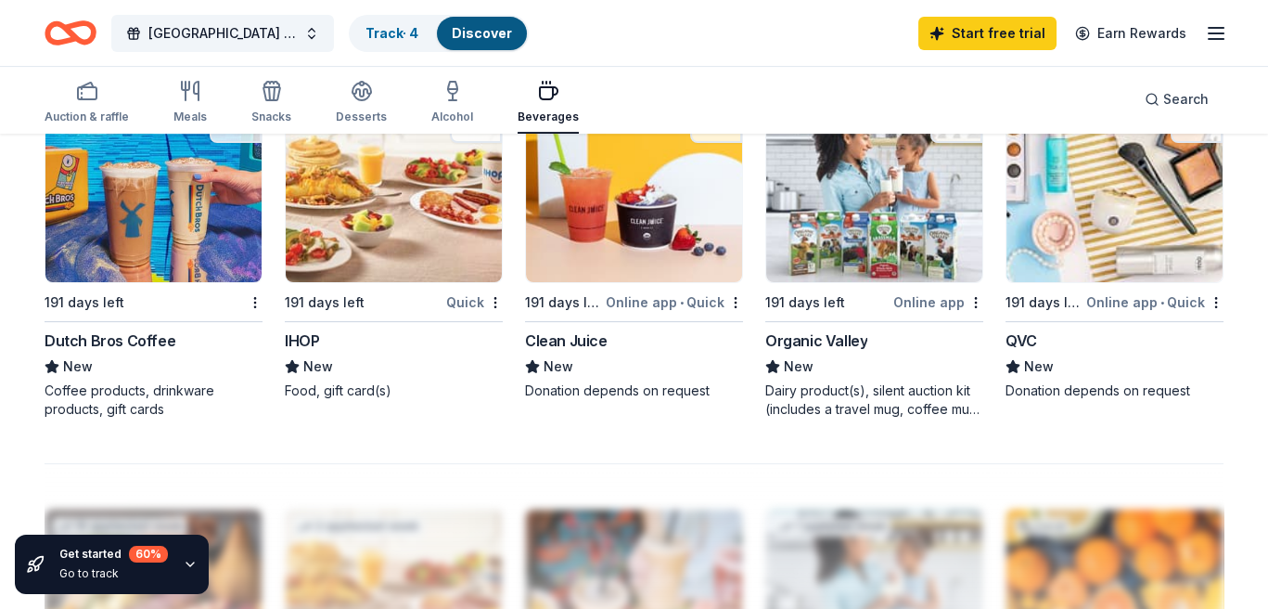
scroll to position [1299, 0]
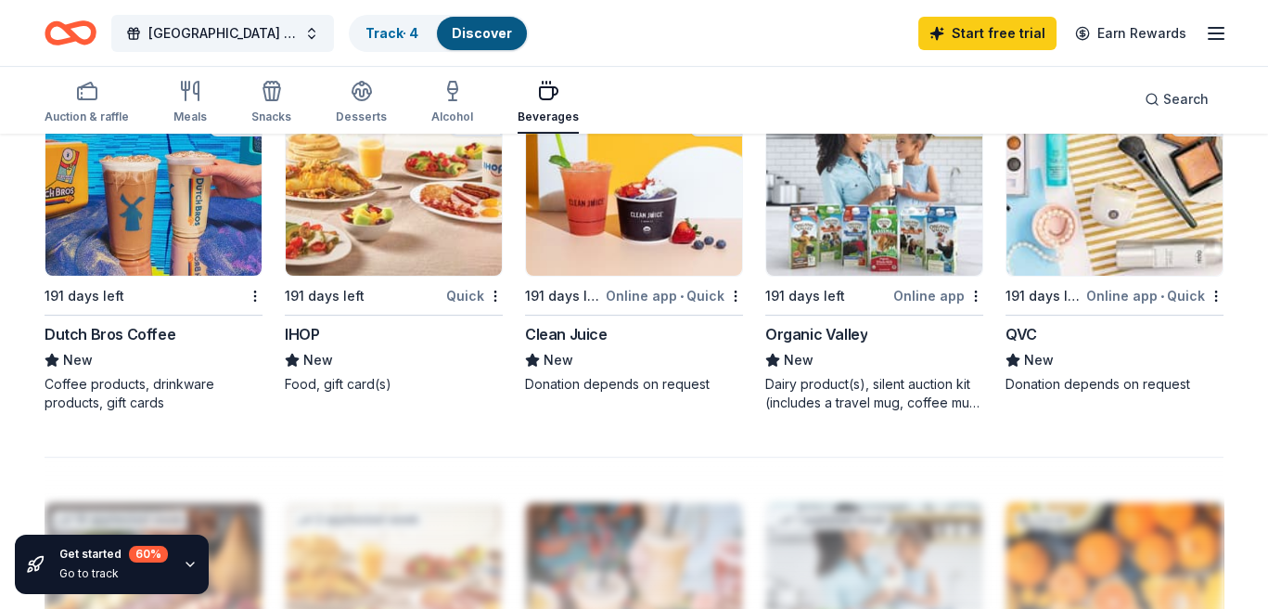
click at [930, 397] on div "Dairy product(s), silent auction kit (includes a travel mug, coffee mug, freeze…" at bounding box center [874, 393] width 218 height 37
click at [1081, 224] on img at bounding box center [1115, 187] width 216 height 176
click at [382, 36] on link "Track · 4" at bounding box center [392, 33] width 53 height 16
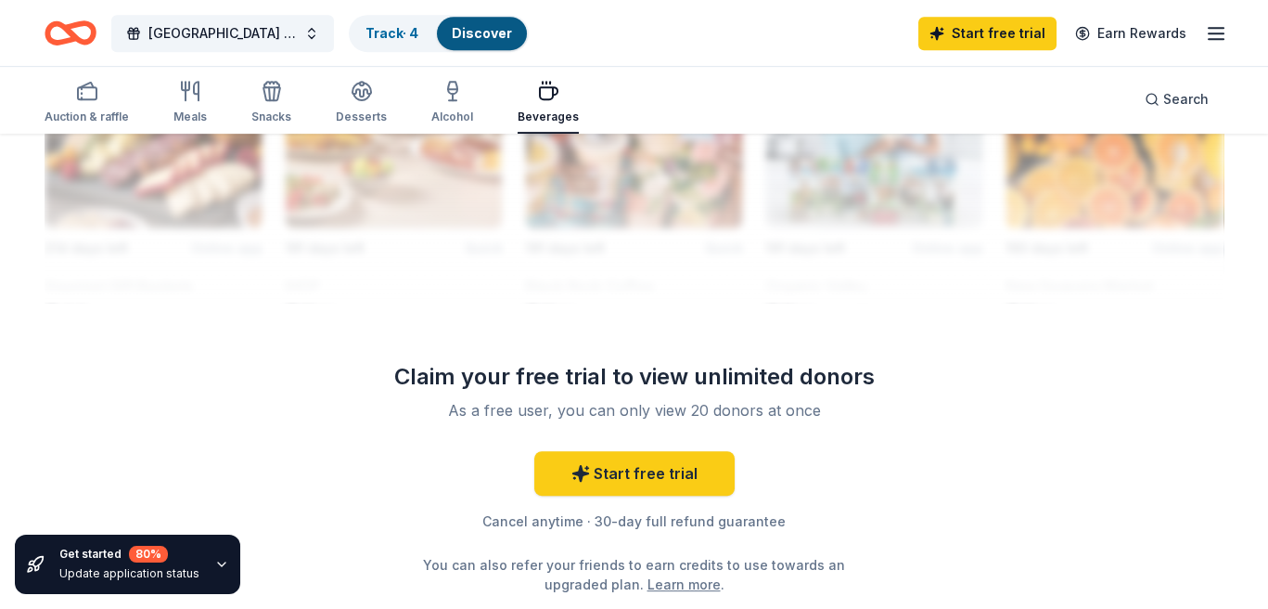
scroll to position [1, 0]
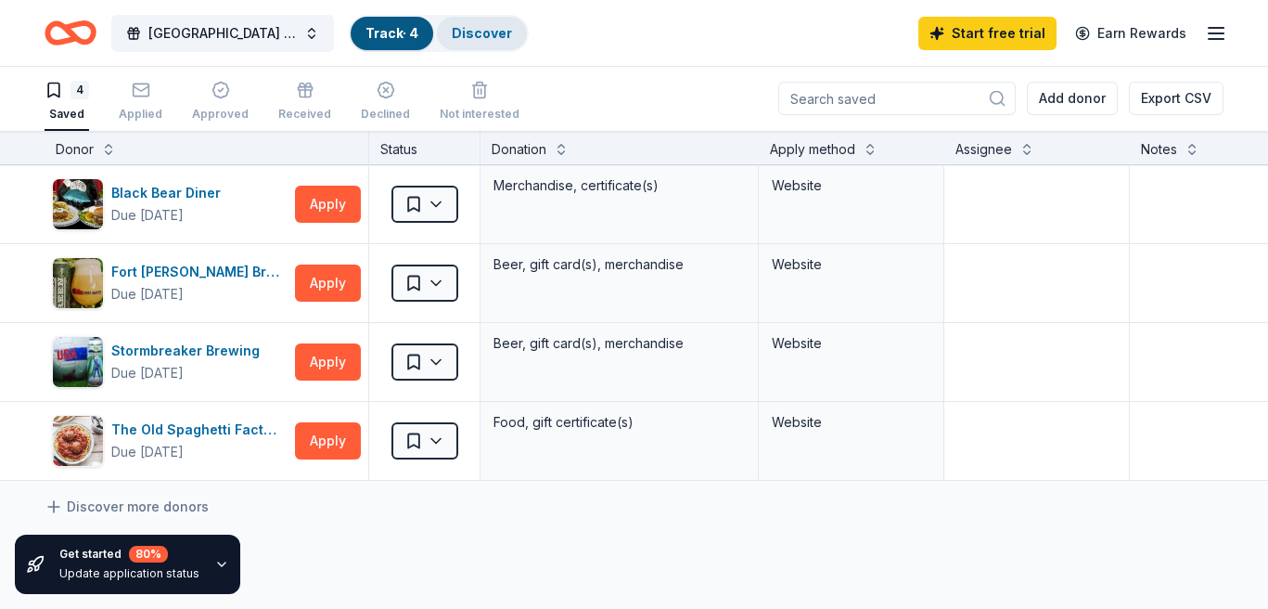
click at [459, 33] on link "Discover" at bounding box center [482, 33] width 60 height 16
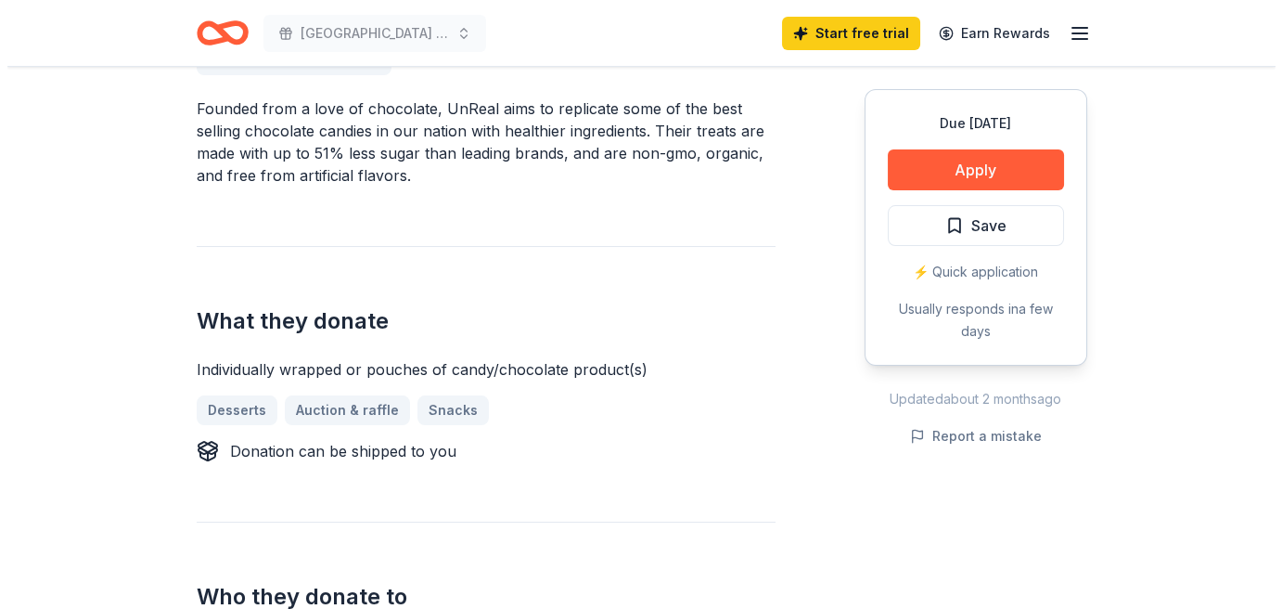
scroll to position [557, 0]
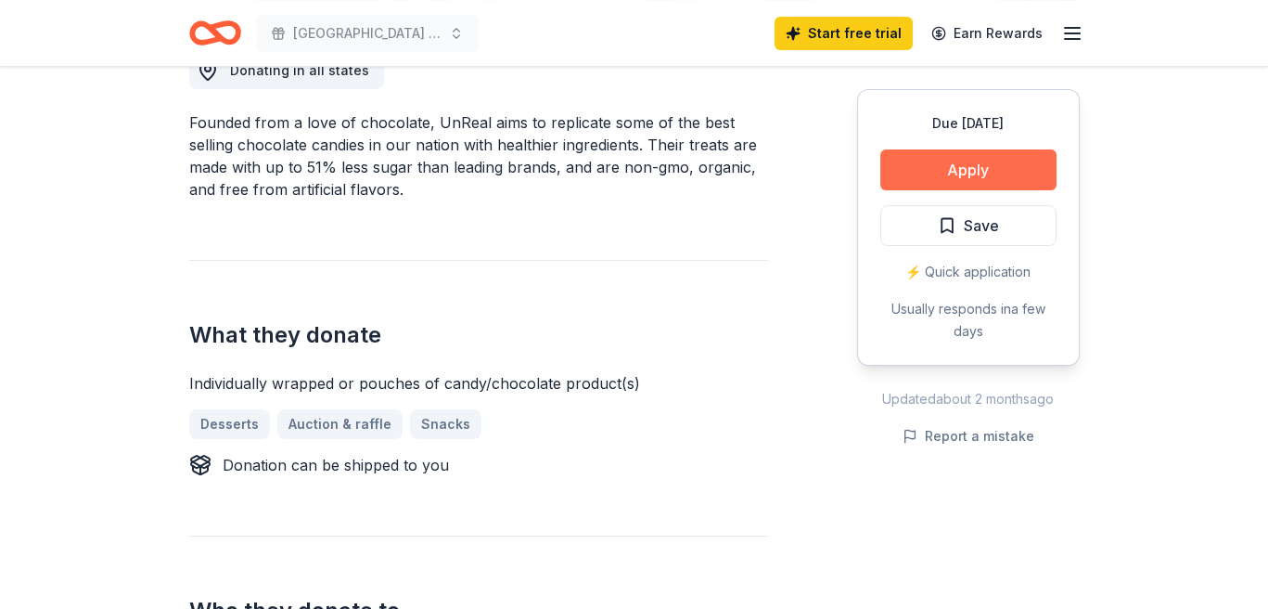
click at [1023, 166] on button "Apply" at bounding box center [968, 169] width 176 height 41
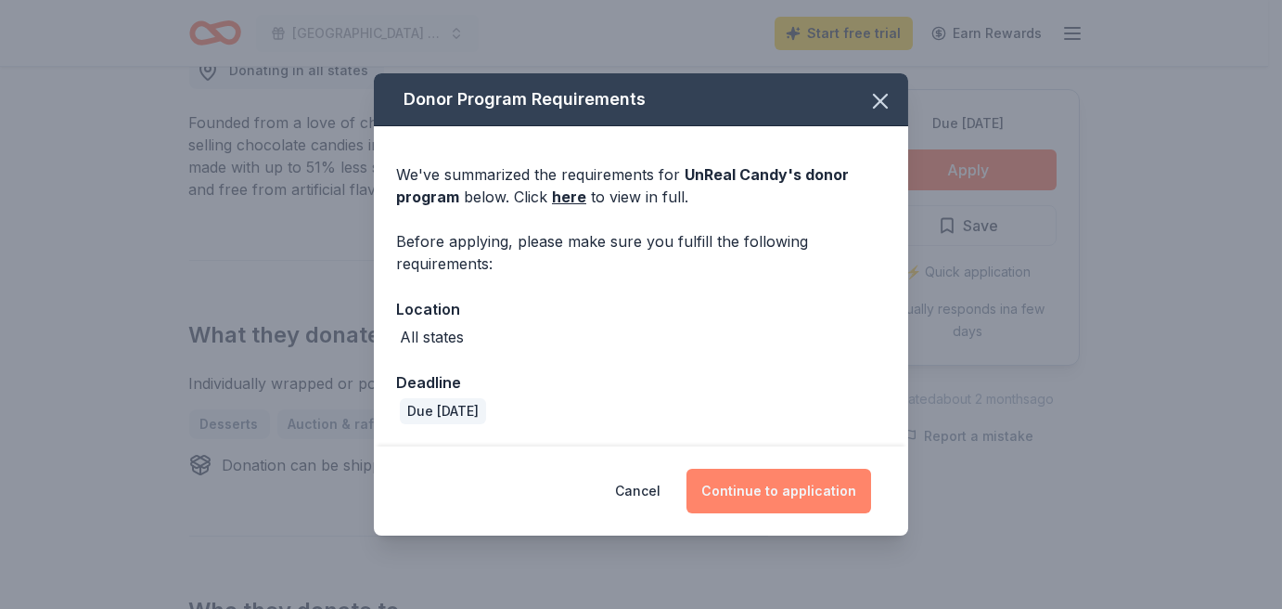
click at [780, 489] on button "Continue to application" at bounding box center [778, 490] width 185 height 45
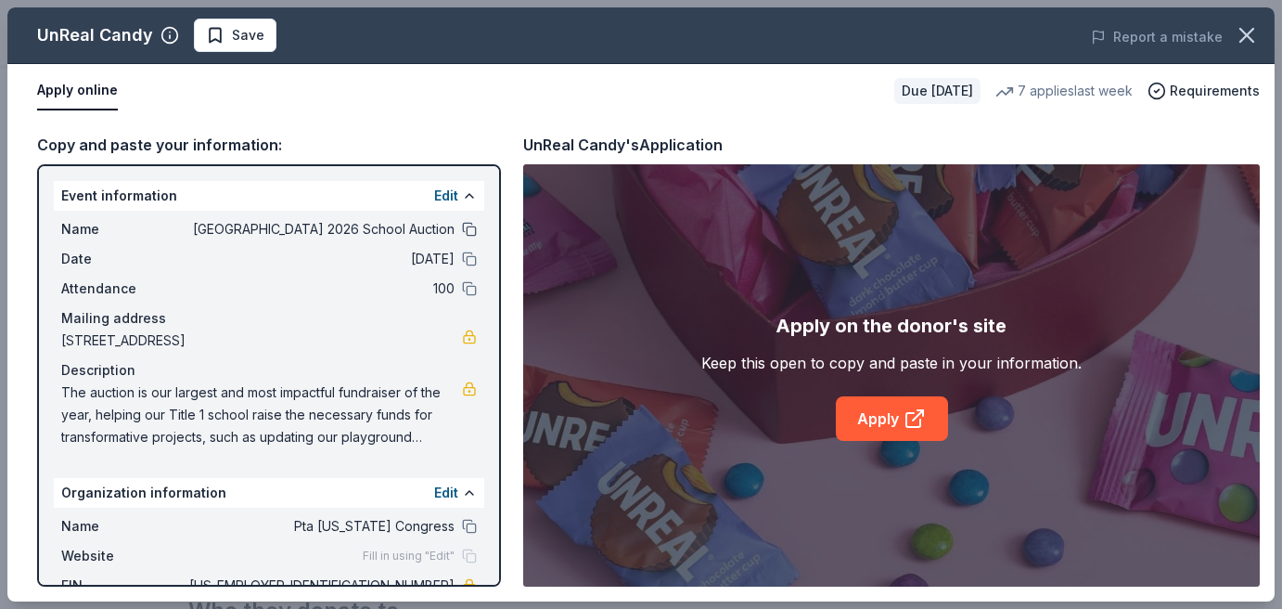
click at [462, 229] on button at bounding box center [469, 229] width 15 height 15
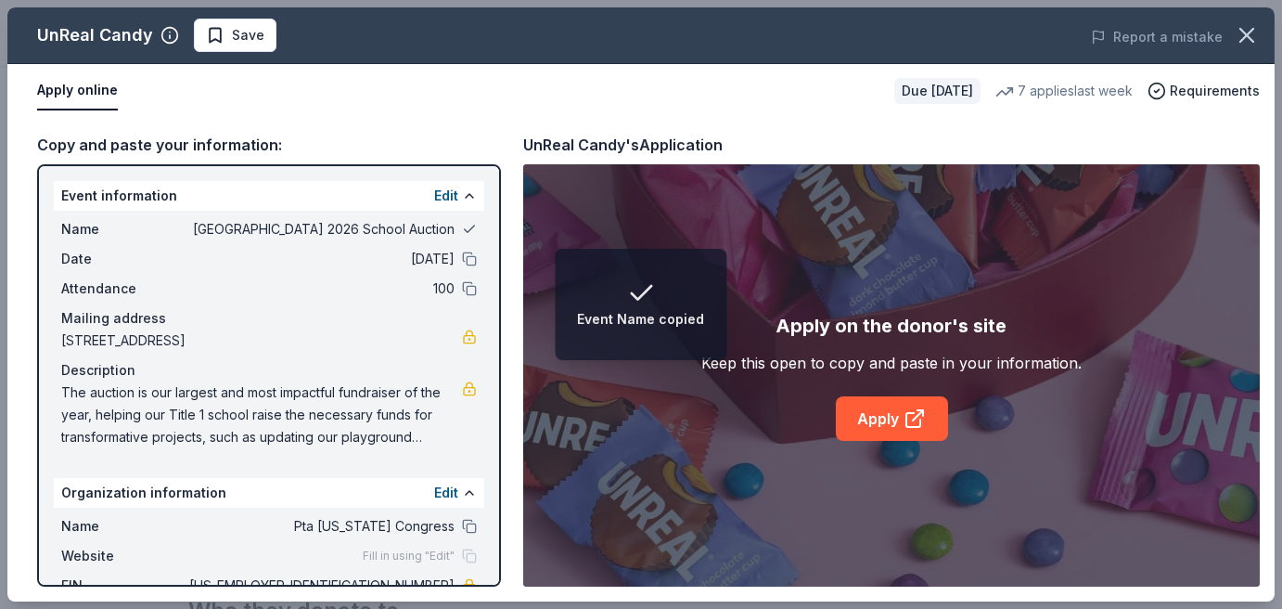
click at [462, 229] on button at bounding box center [469, 229] width 15 height 15
click at [448, 218] on div "Name Tualatin Elementary 2026 School Auction" at bounding box center [269, 229] width 416 height 22
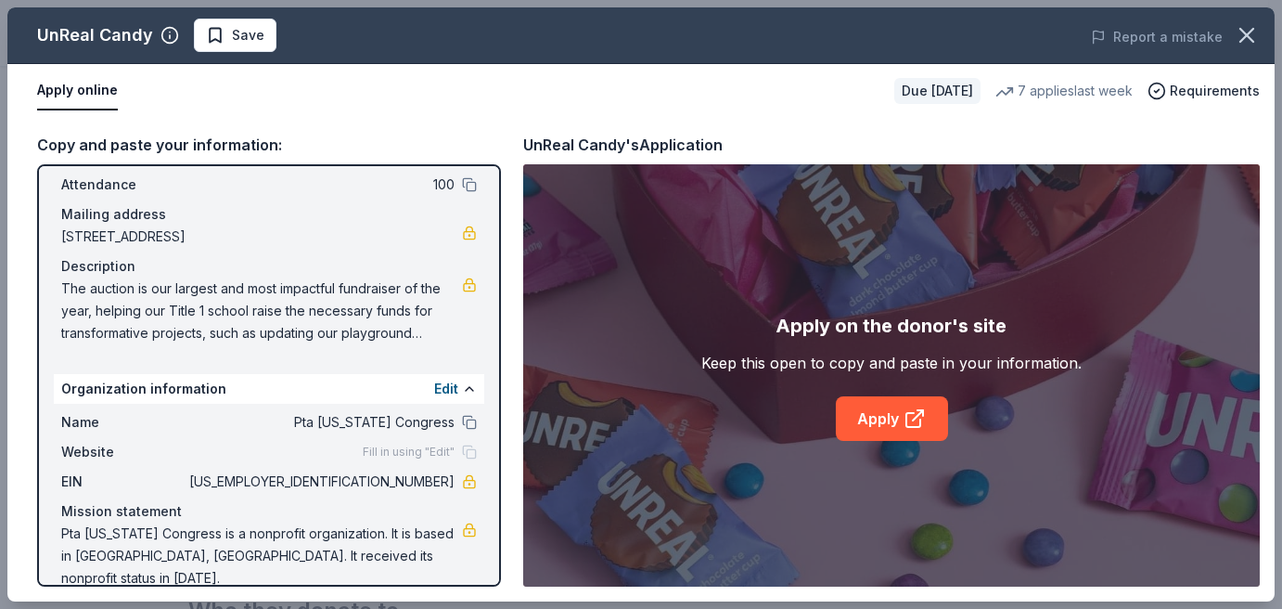
scroll to position [107, 0]
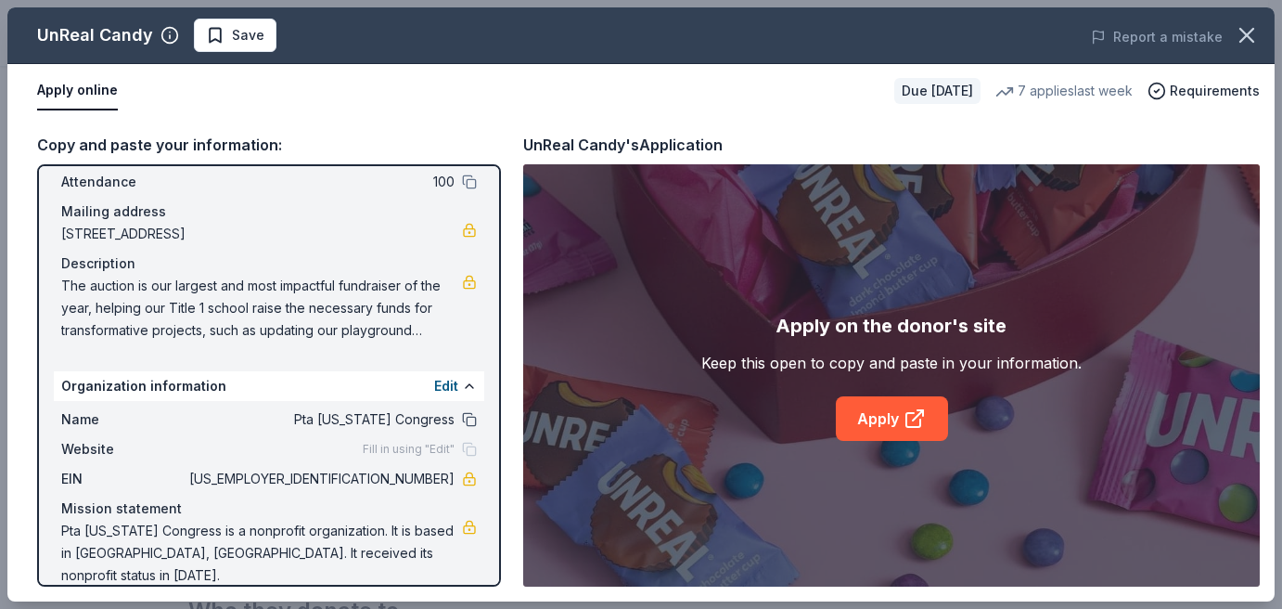
click at [462, 418] on button at bounding box center [469, 419] width 15 height 15
click at [906, 416] on icon at bounding box center [913, 420] width 14 height 14
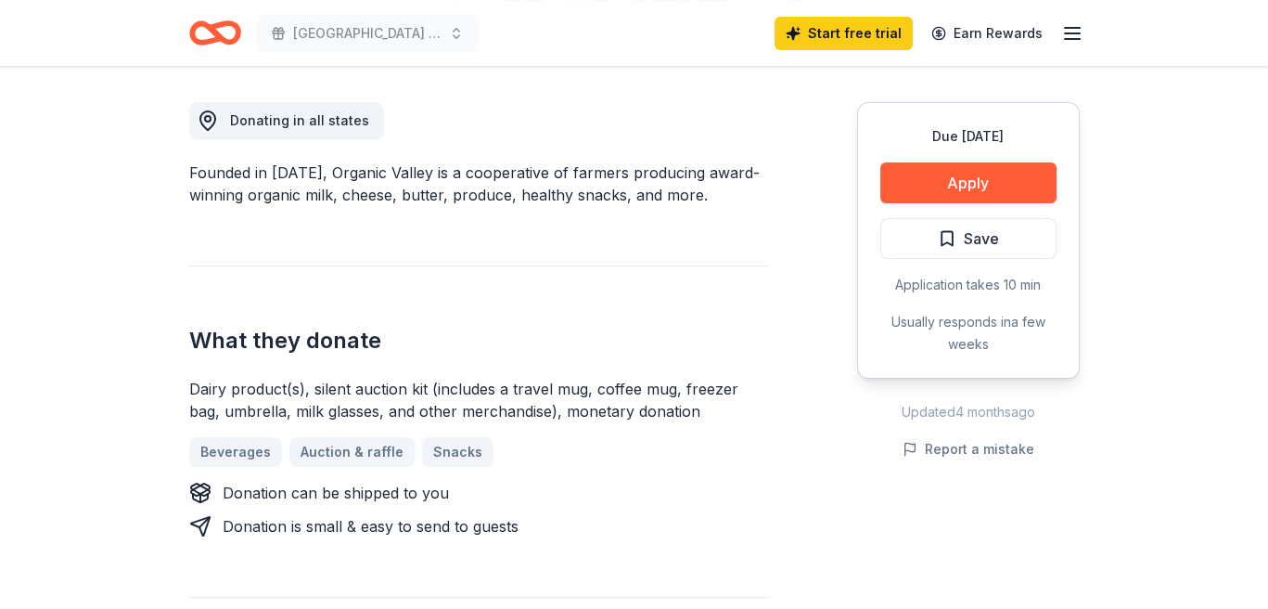
scroll to position [557, 0]
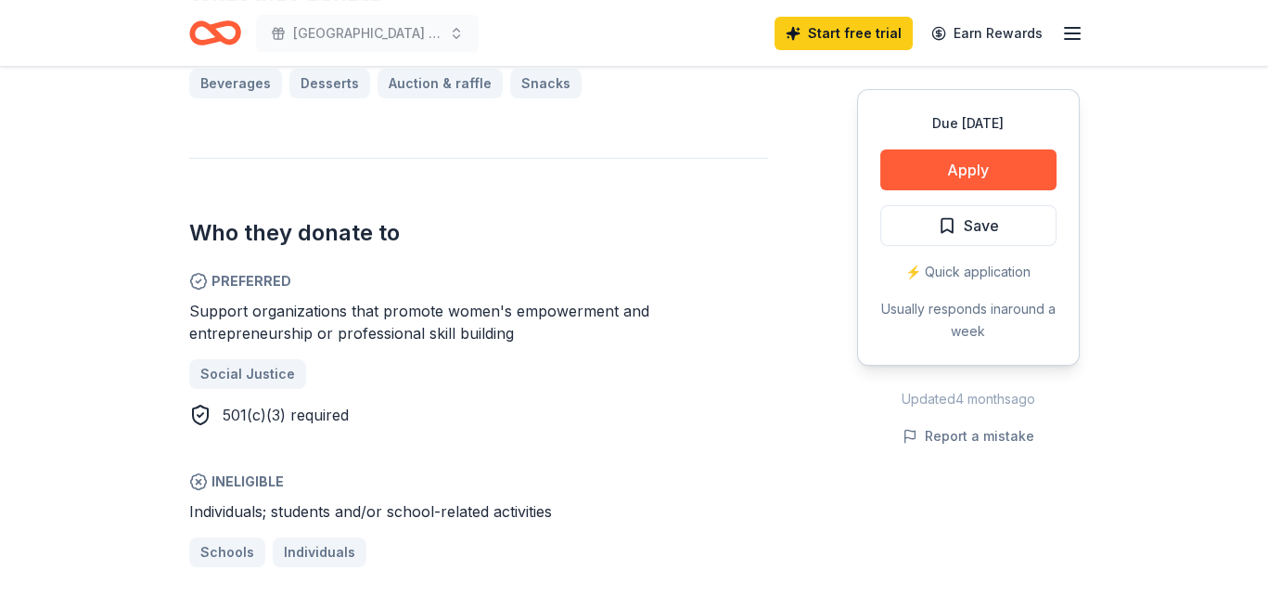
scroll to position [1020, 0]
